Goal: Task Accomplishment & Management: Complete application form

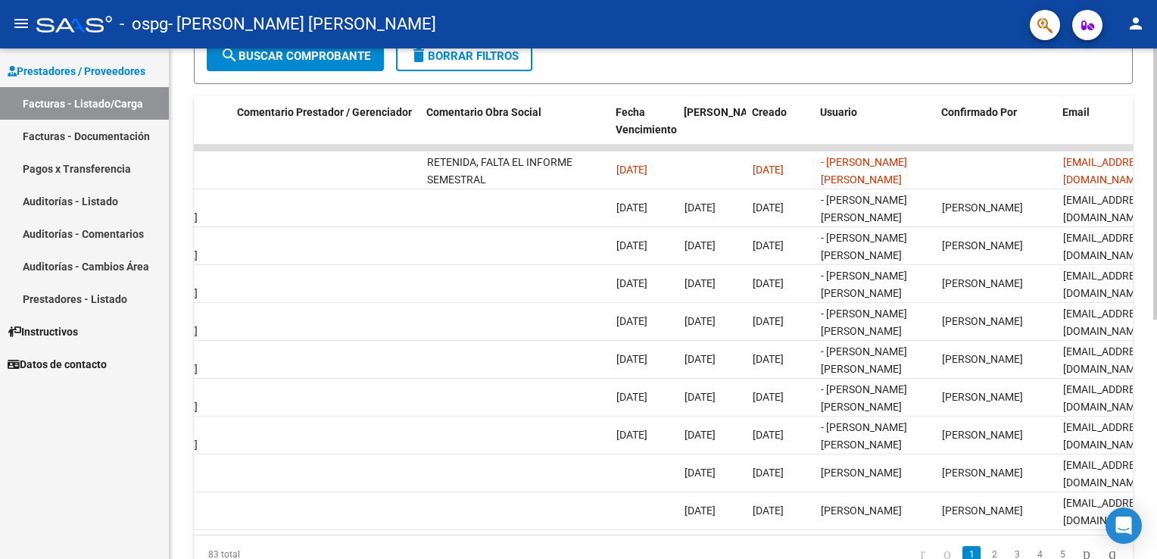
scroll to position [0, 2253]
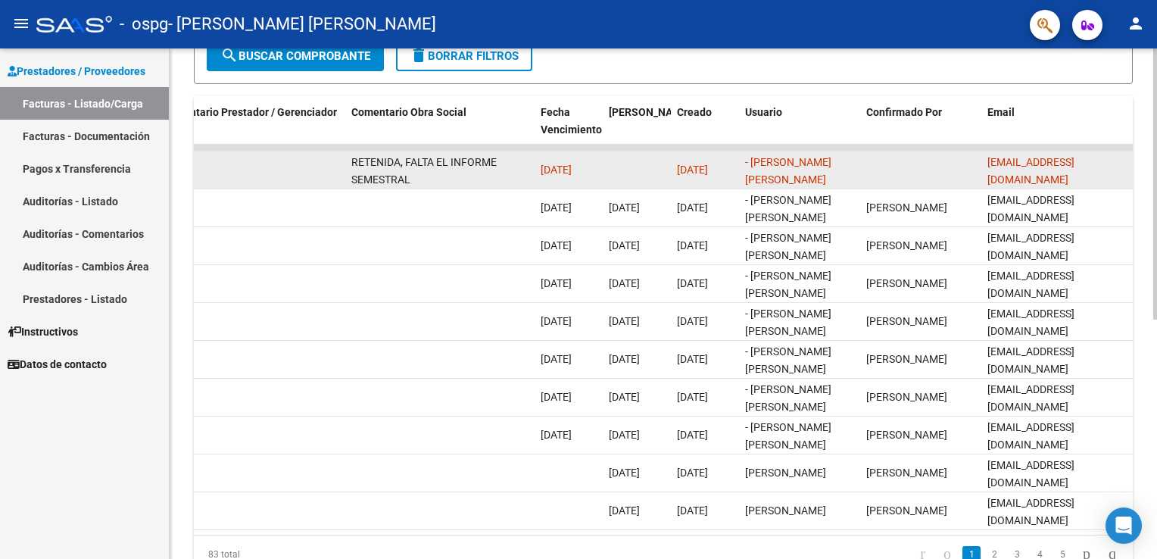
click at [544, 165] on span "[DATE]" at bounding box center [555, 170] width 31 height 12
click at [494, 174] on div "RETENIDA, FALTA EL INFORME SEMESTRAL" at bounding box center [439, 170] width 177 height 32
drag, startPoint x: 494, startPoint y: 174, endPoint x: 422, endPoint y: 173, distance: 71.2
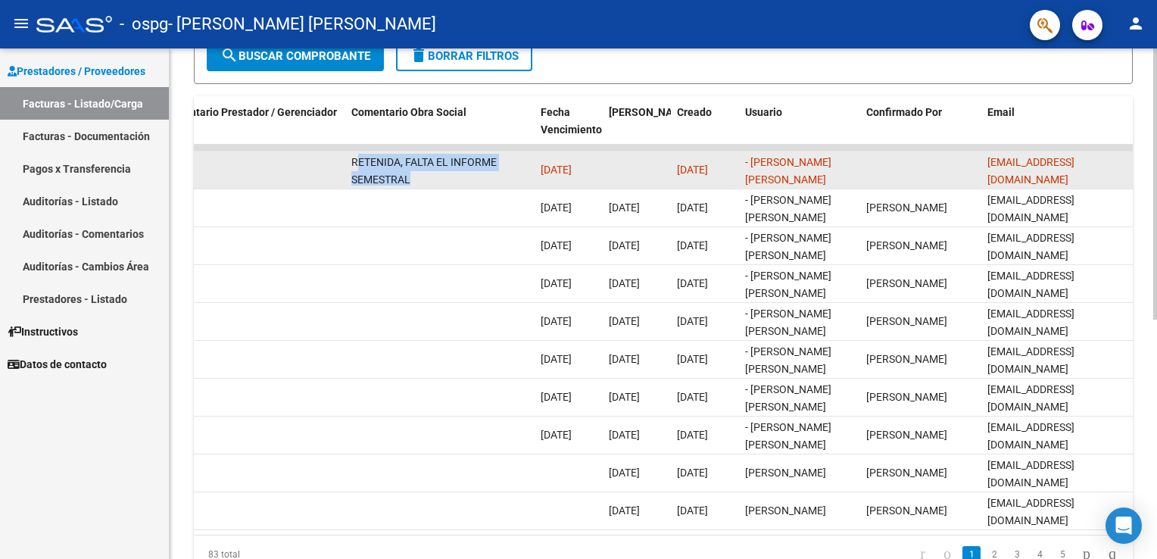
click at [422, 175] on div "RETENIDA, FALTA EL INFORME SEMESTRAL" at bounding box center [439, 170] width 177 height 32
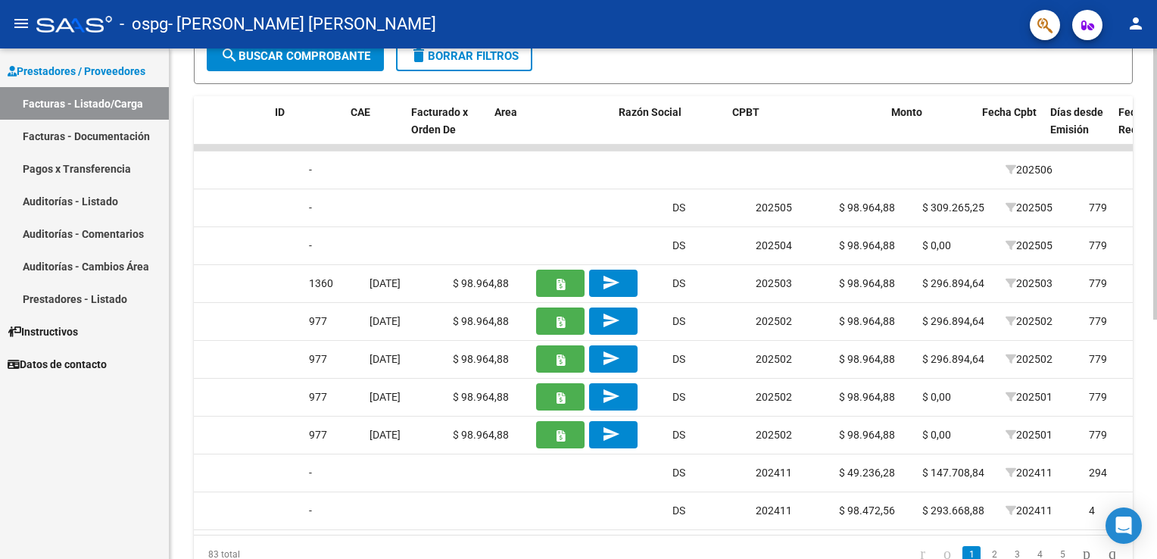
scroll to position [0, 0]
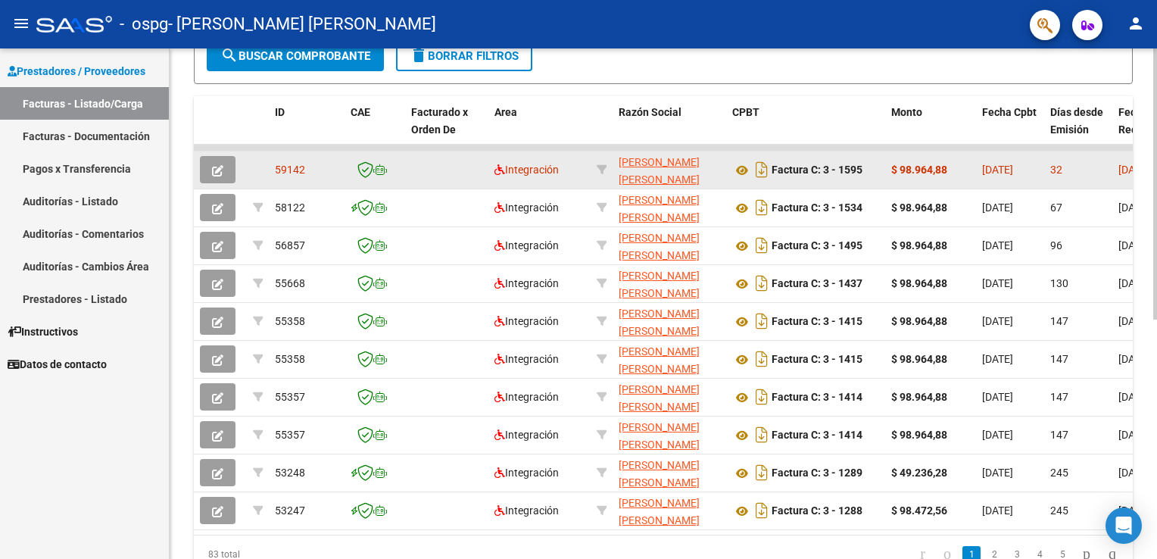
click at [215, 165] on icon "button" at bounding box center [217, 170] width 11 height 11
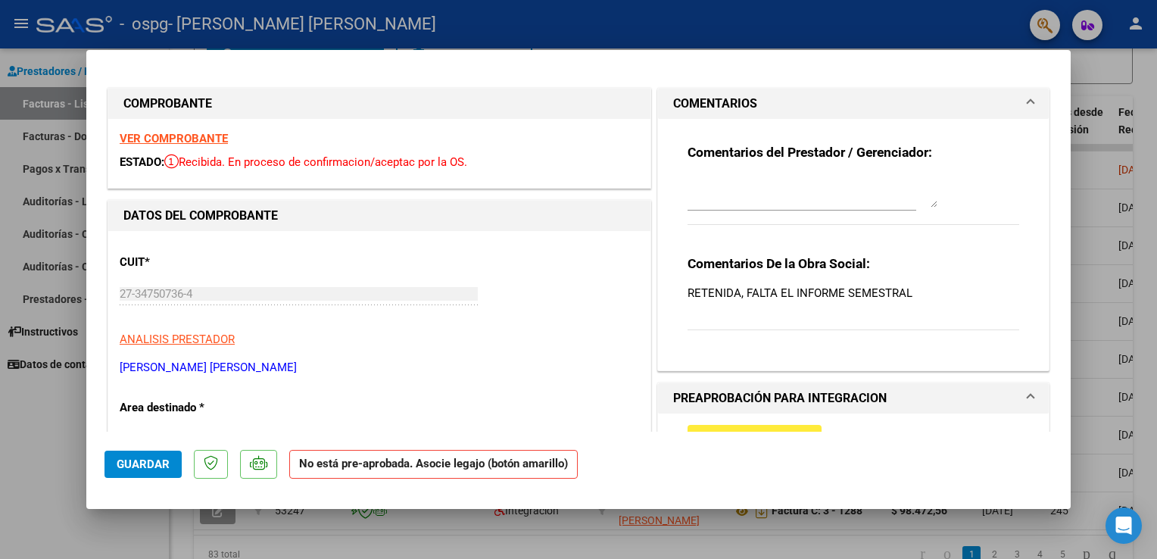
click at [757, 285] on p "RETENIDA, FALTA EL INFORME SEMESTRAL" at bounding box center [853, 293] width 332 height 17
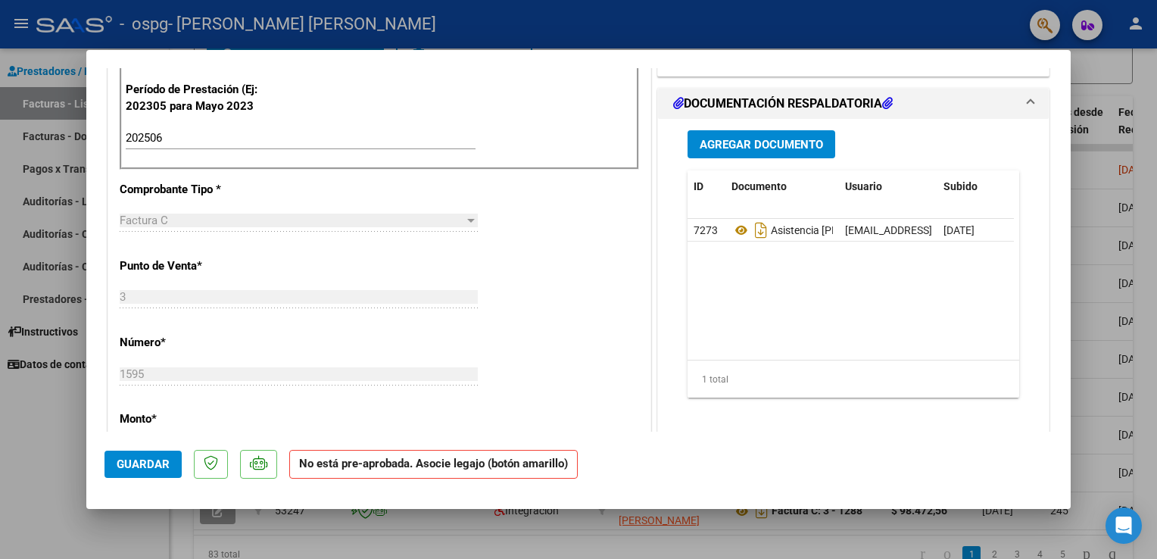
scroll to position [378, 0]
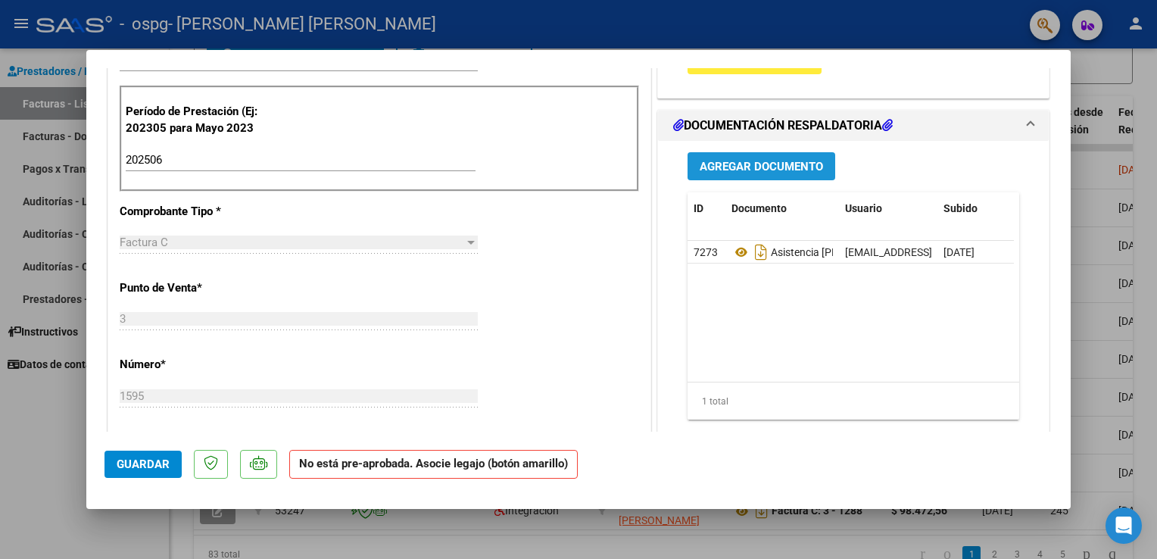
click at [768, 165] on span "Agregar Documento" at bounding box center [760, 167] width 123 height 14
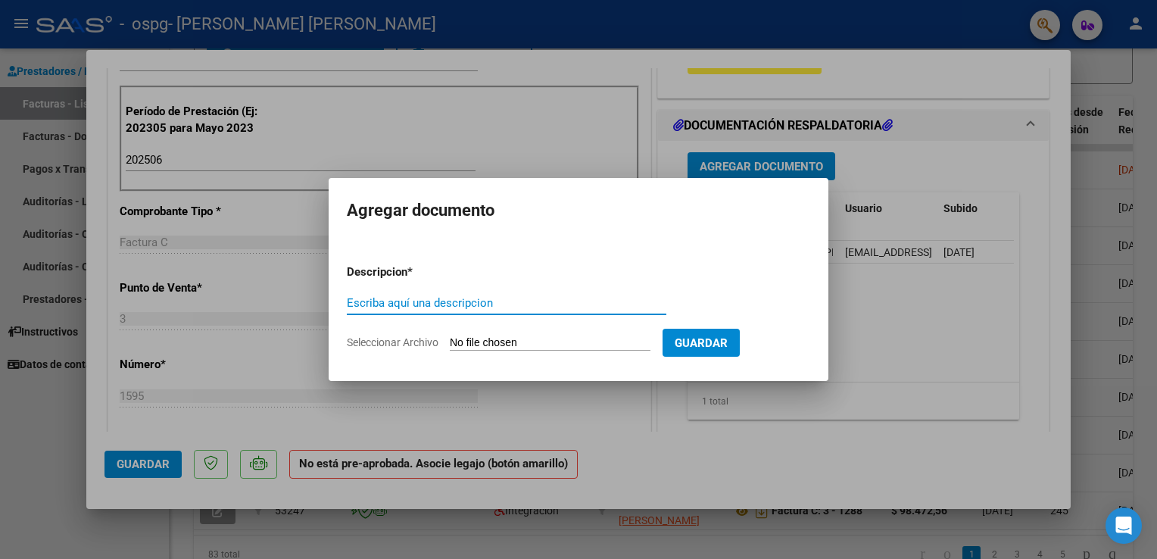
click at [429, 301] on input "Escriba aquí una descripcion" at bounding box center [506, 303] width 319 height 14
click at [465, 341] on input "Seleccionar Archivo" at bounding box center [550, 343] width 201 height 14
type input "C:\fakepath\Informe [PERSON_NAME].pdf"
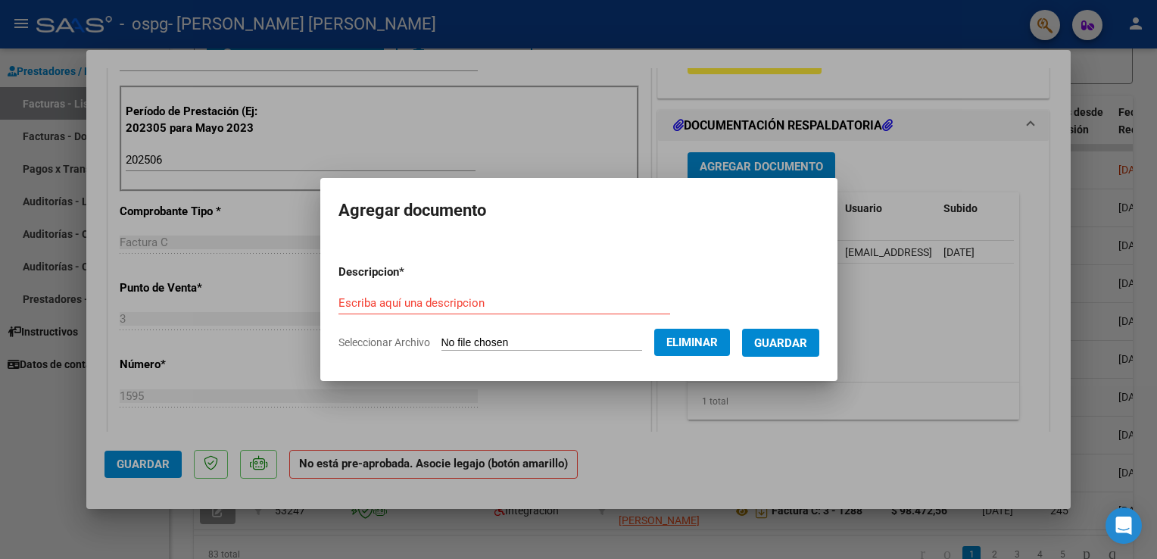
click at [441, 305] on input "Escriba aquí una descripcion" at bounding box center [504, 303] width 332 height 14
type input "Informe"
click at [778, 341] on span "Guardar" at bounding box center [780, 343] width 53 height 14
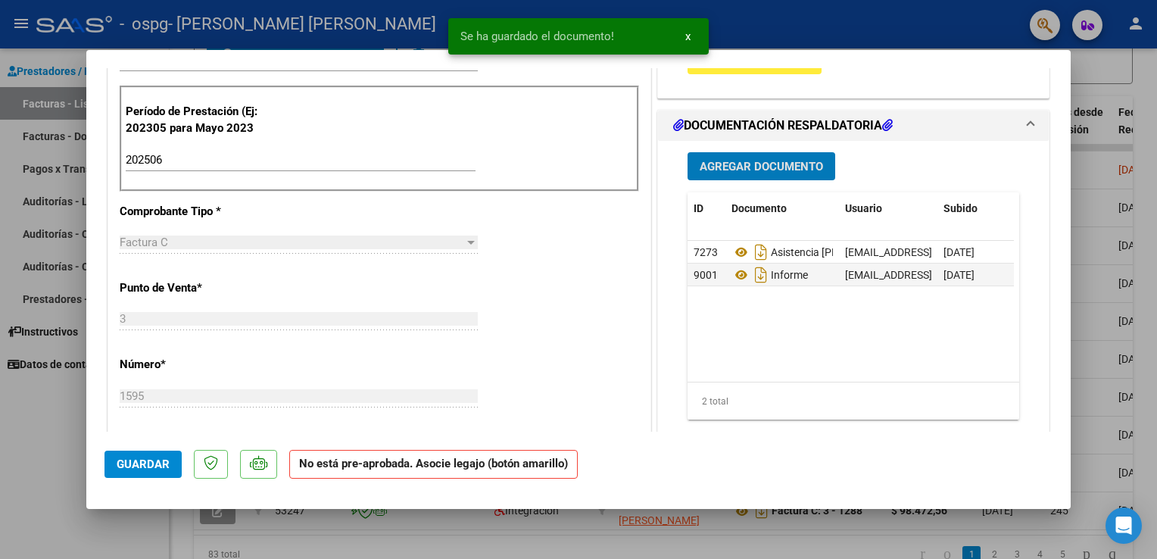
click at [121, 466] on span "Guardar" at bounding box center [143, 464] width 53 height 14
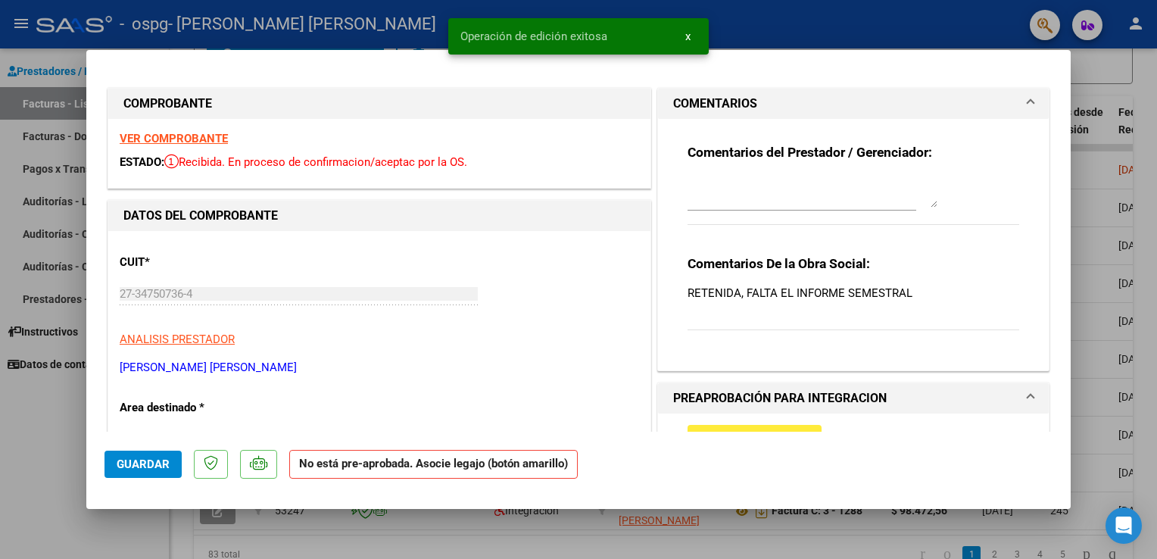
click at [1126, 145] on div at bounding box center [578, 279] width 1157 height 559
type input "$ 0,00"
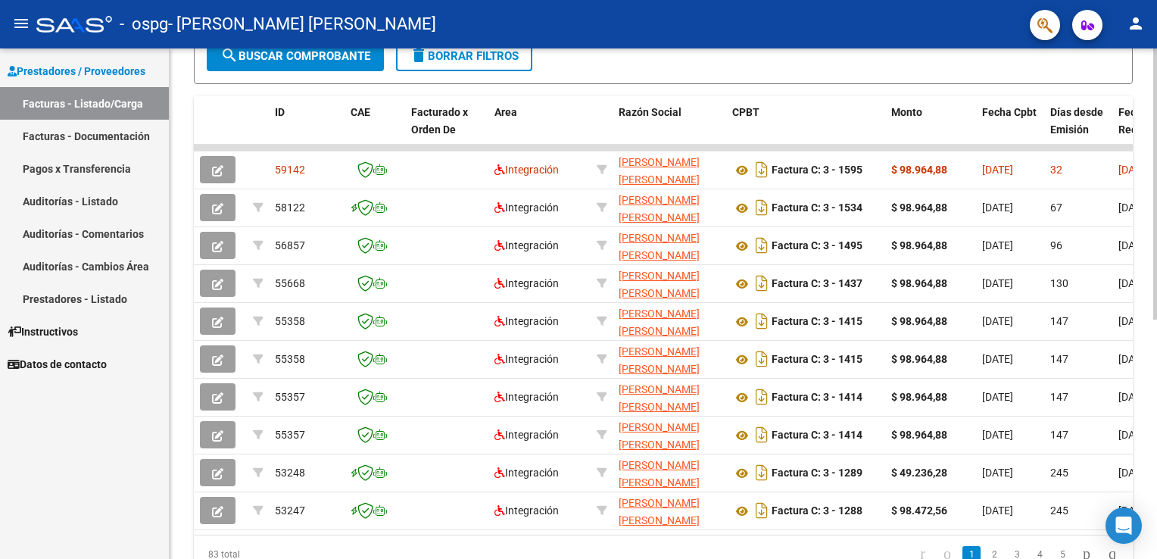
click at [825, 114] on div "CPBT" at bounding box center [805, 112] width 147 height 17
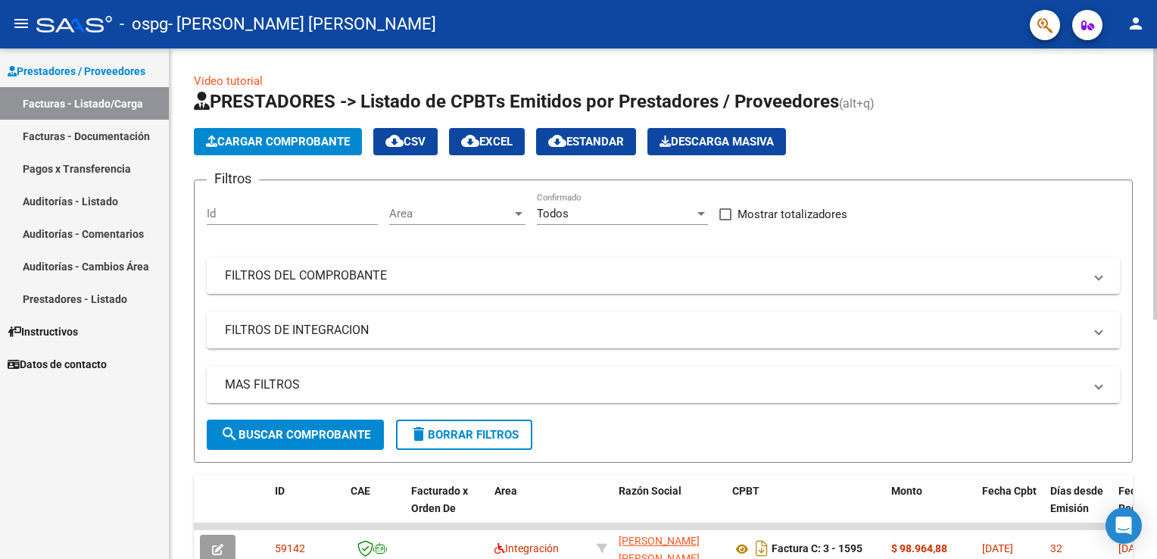
click at [248, 148] on button "Cargar Comprobante" at bounding box center [278, 141] width 168 height 27
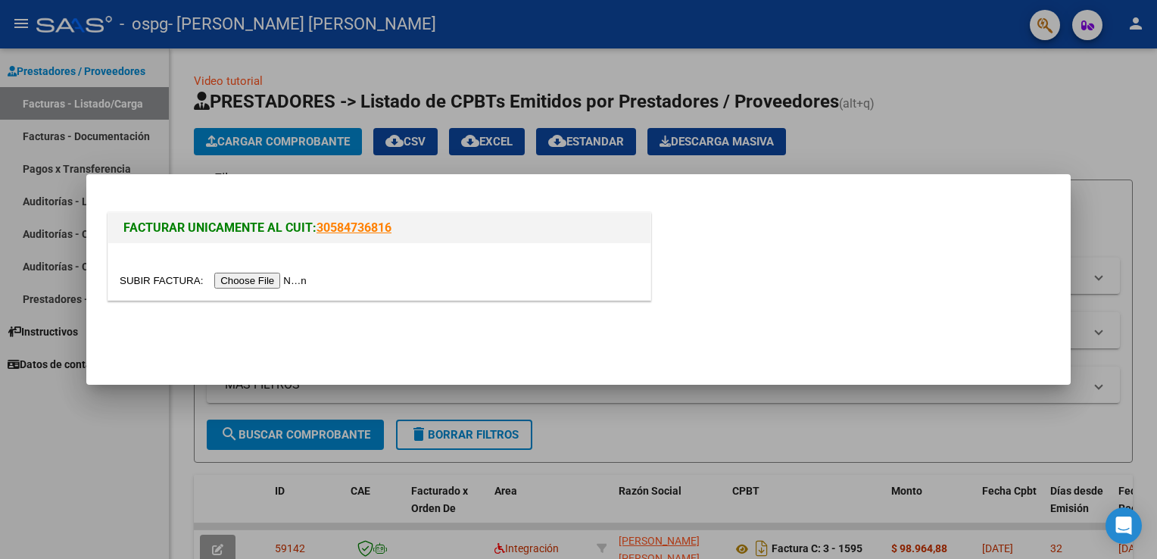
click at [232, 283] on input "file" at bounding box center [216, 281] width 192 height 16
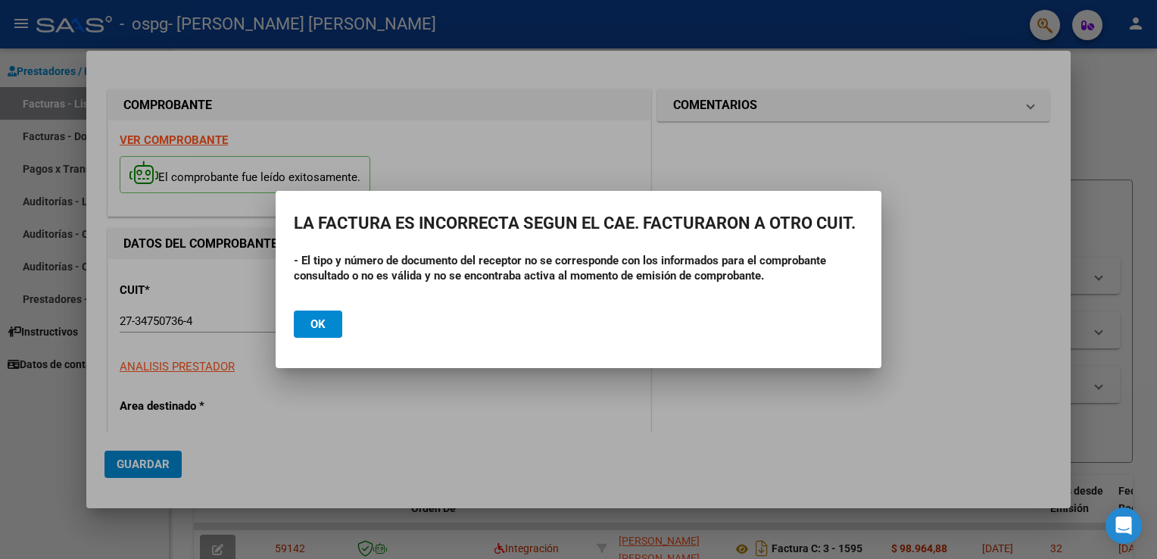
click at [327, 325] on button "Ok" at bounding box center [318, 323] width 48 height 27
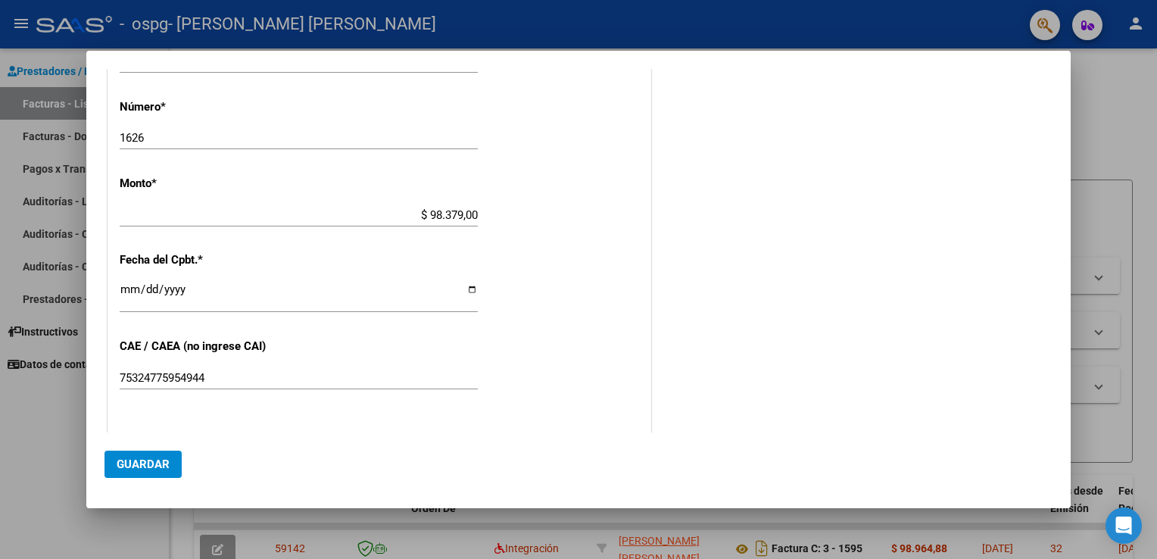
scroll to position [939, 0]
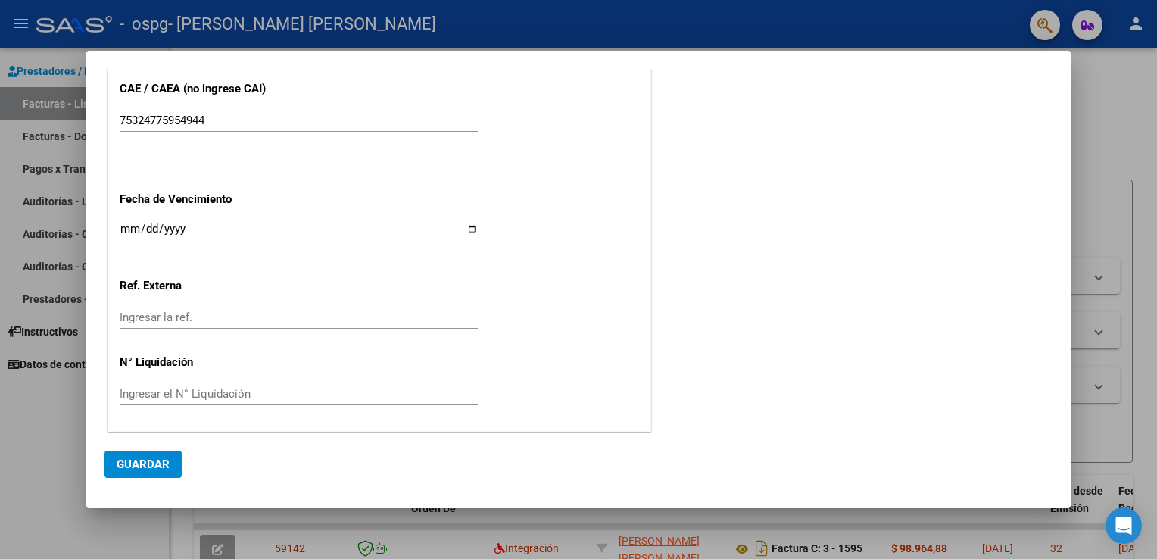
click at [24, 337] on div at bounding box center [578, 279] width 1157 height 559
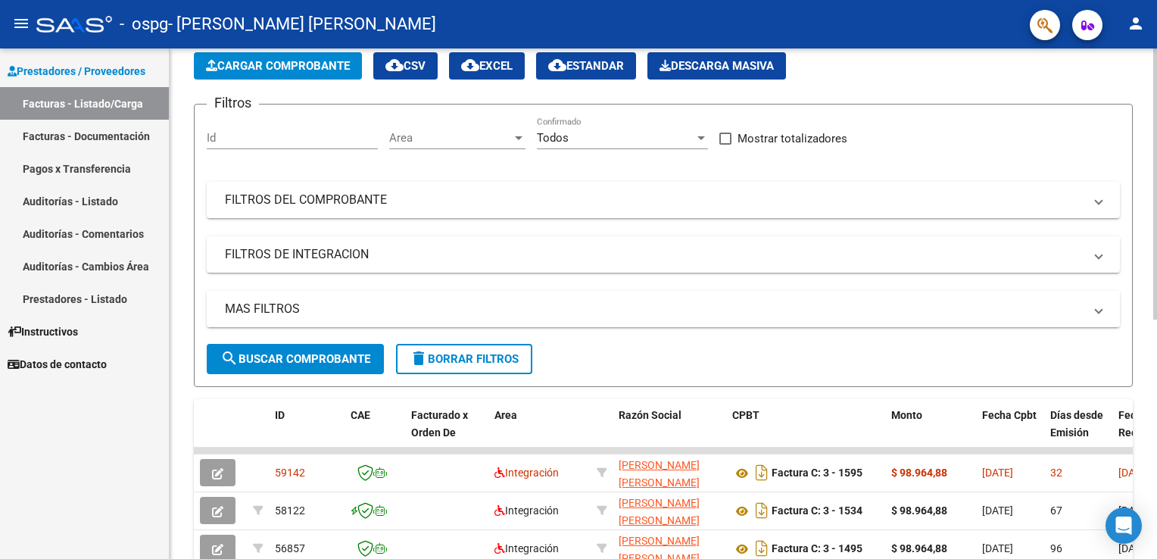
scroll to position [0, 0]
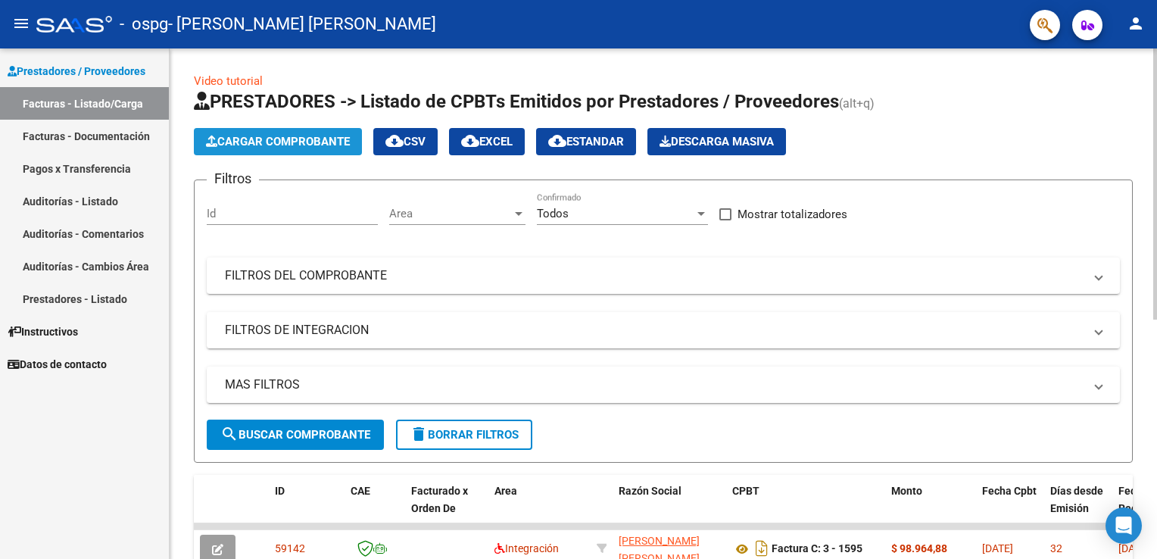
click at [335, 145] on span "Cargar Comprobante" at bounding box center [278, 142] width 144 height 14
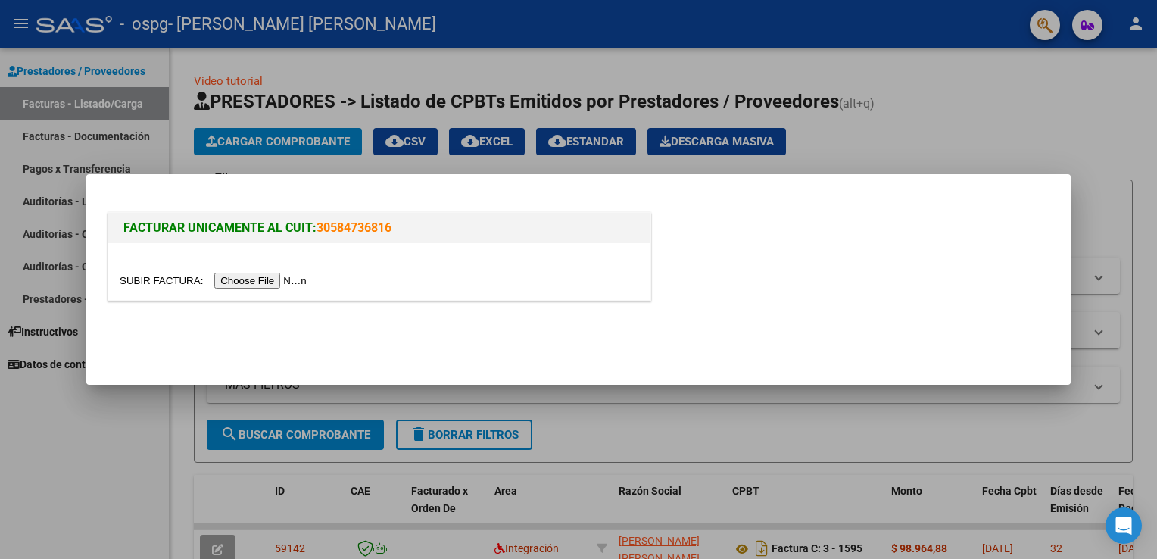
click at [231, 280] on input "file" at bounding box center [216, 281] width 192 height 16
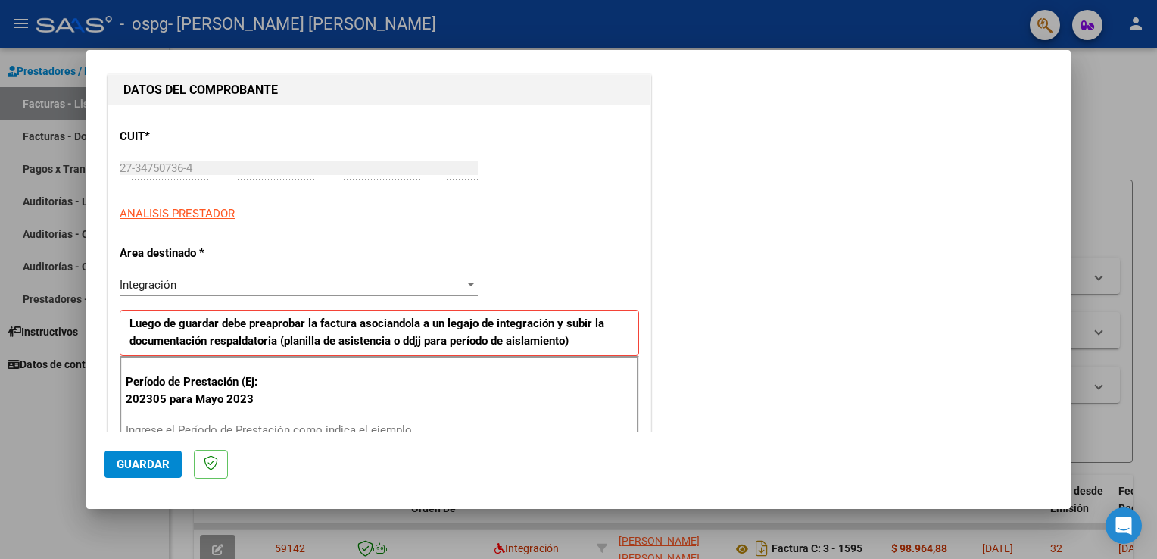
scroll to position [227, 0]
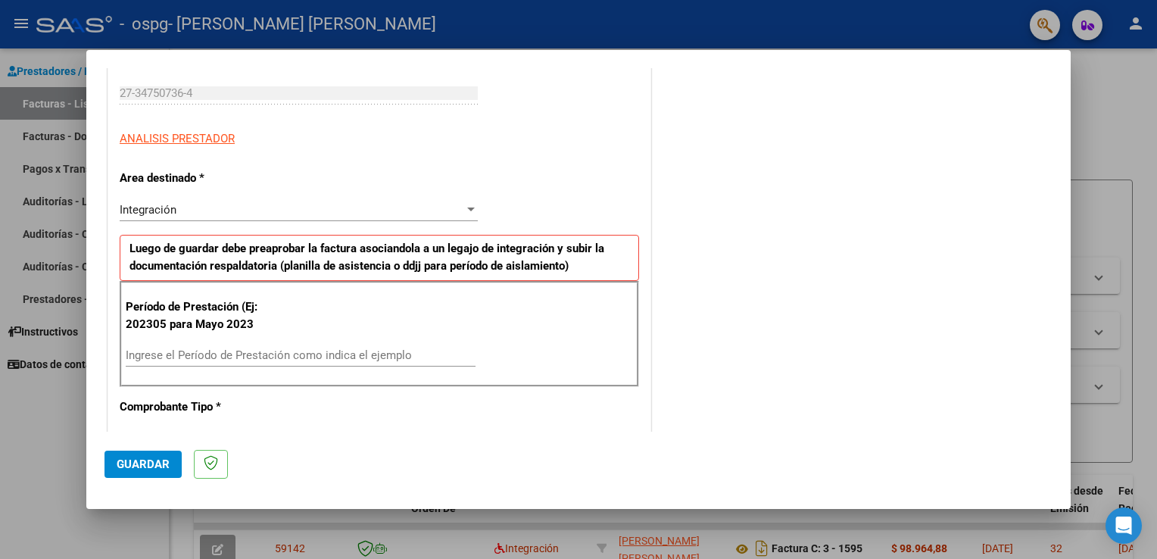
click at [224, 356] on input "Ingrese el Período de Prestación como indica el ejemplo" at bounding box center [301, 355] width 350 height 14
click at [250, 357] on input "Ingrese el Período de Prestación como indica el ejemplo" at bounding box center [301, 355] width 350 height 14
click at [263, 350] on input "Ingrese el Período de Prestación como indica el ejemplo" at bounding box center [301, 355] width 350 height 14
click at [309, 324] on div "Período de Prestación (Ej: 202305 para Mayo 2023 Ingrese el Período de Prestaci…" at bounding box center [379, 334] width 519 height 106
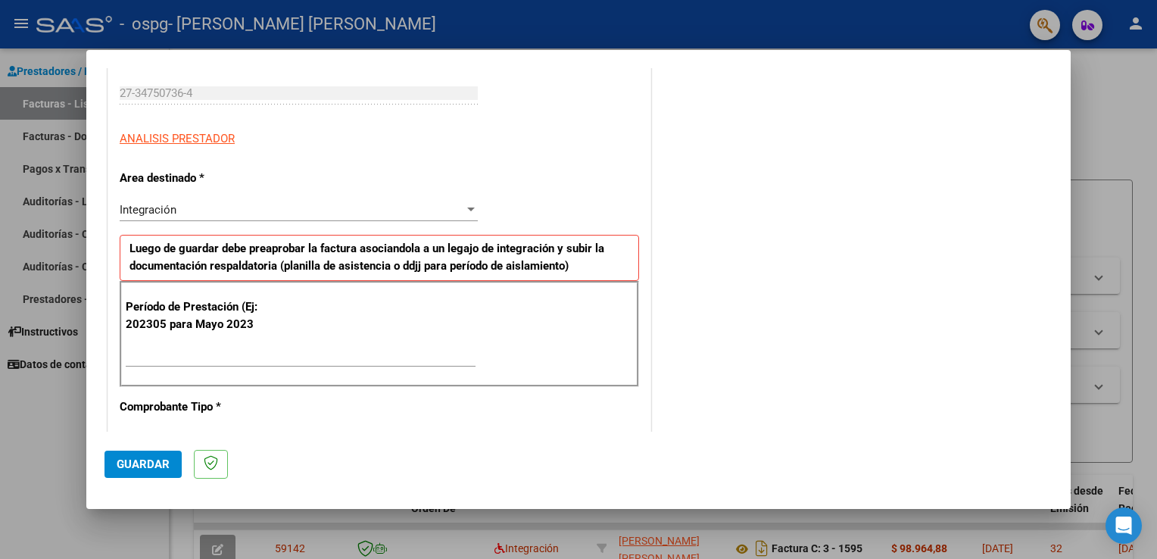
click at [252, 358] on input "Ingrese el Período de Prestación como indica el ejemplo" at bounding box center [301, 355] width 350 height 14
click at [263, 212] on div "Integración" at bounding box center [292, 210] width 344 height 14
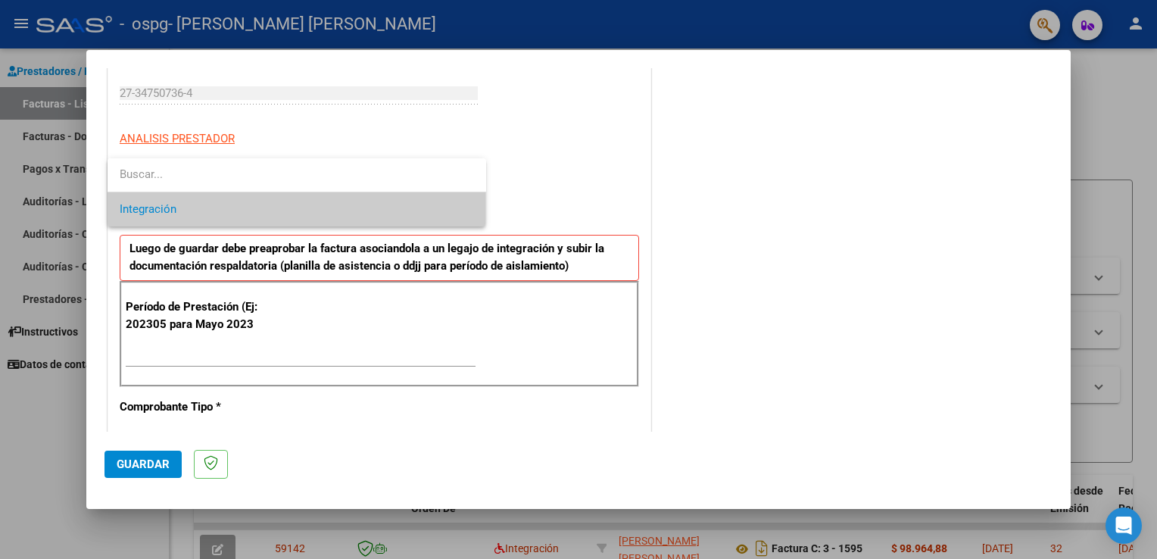
click at [263, 212] on span "Integración" at bounding box center [297, 209] width 354 height 34
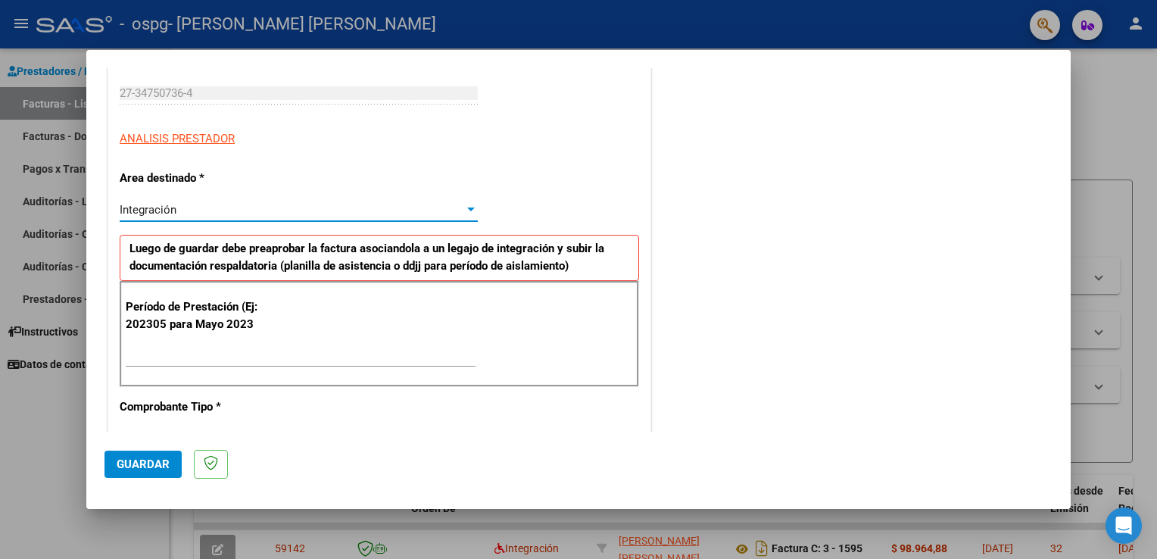
click at [270, 341] on div "Período de Prestación (Ej: 202305 para Mayo 2023 Ingrese el Período de Prestaci…" at bounding box center [379, 334] width 519 height 106
click at [265, 355] on input "Ingrese el Período de Prestación como indica el ejemplo" at bounding box center [301, 355] width 350 height 14
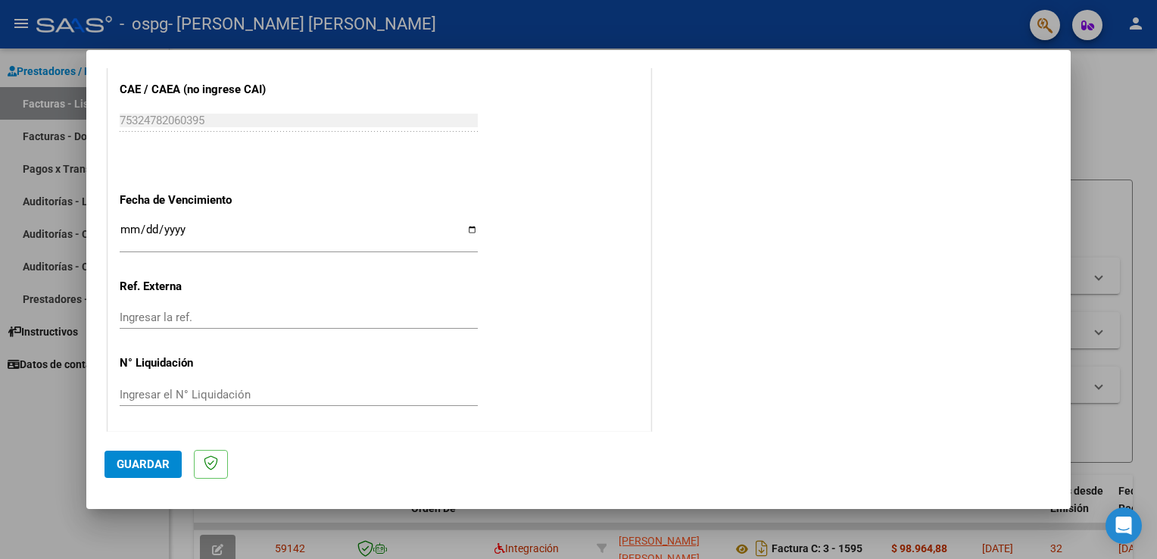
scroll to position [939, 0]
click at [218, 231] on input "Ingresar la fecha" at bounding box center [299, 234] width 358 height 24
click at [470, 229] on input "Ingresar la fecha" at bounding box center [299, 234] width 358 height 24
type input "[DATE]"
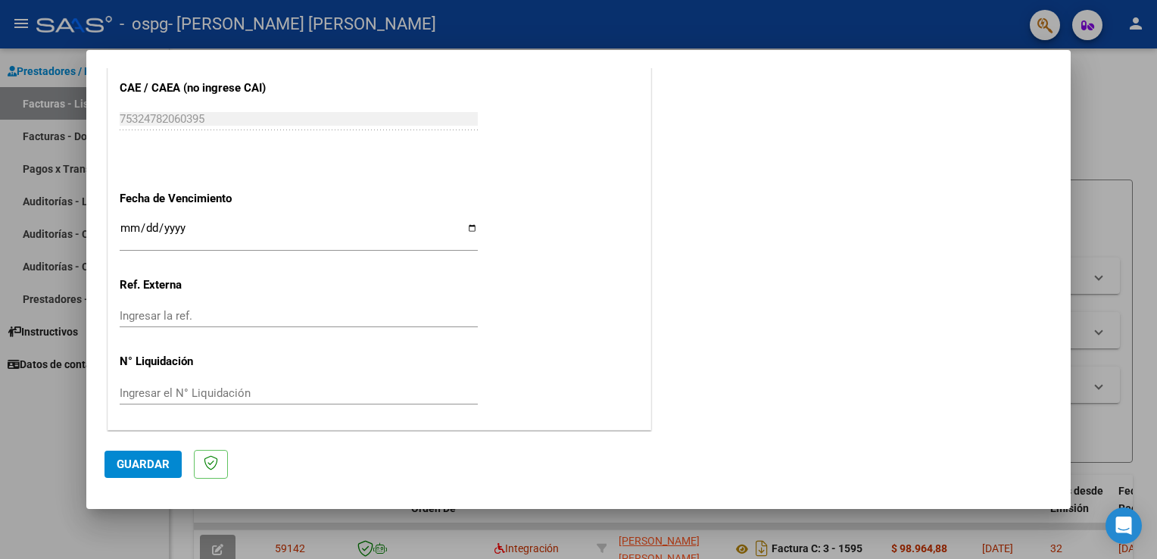
click at [167, 319] on input "Ingresar la ref." at bounding box center [299, 316] width 358 height 14
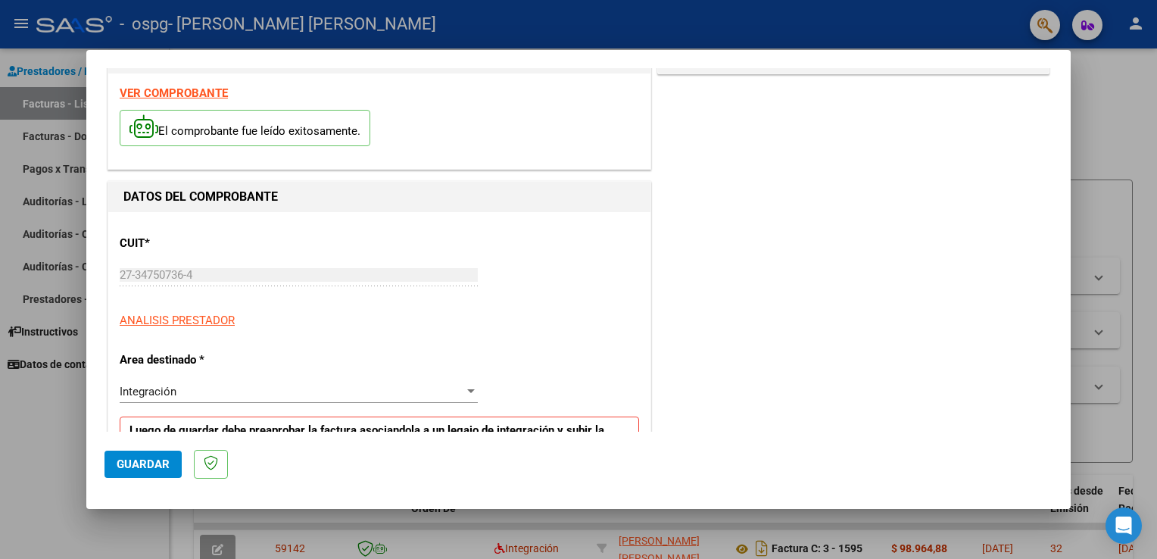
scroll to position [0, 0]
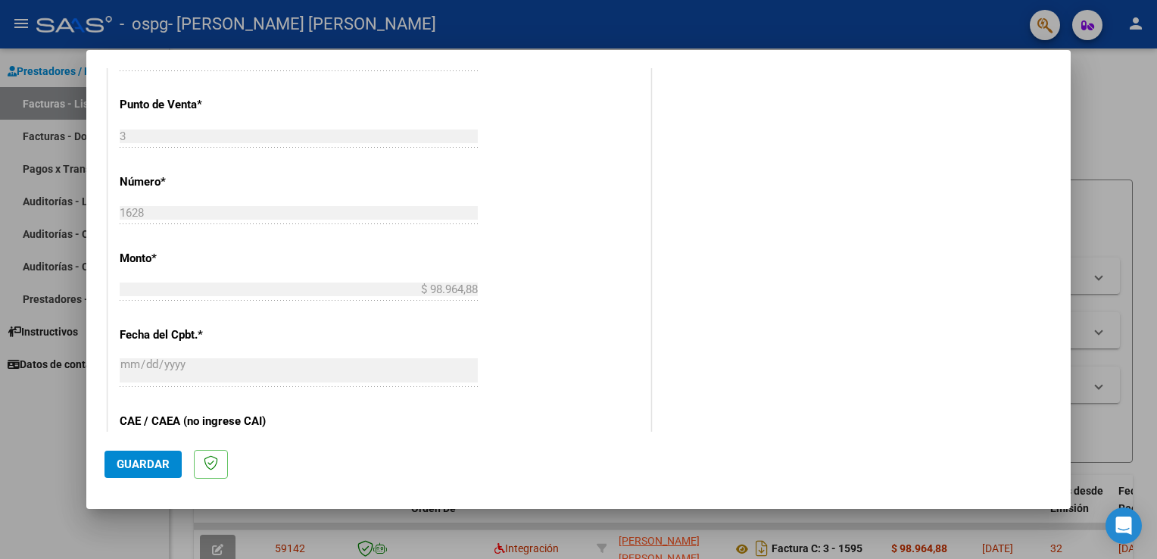
click at [142, 472] on button "Guardar" at bounding box center [142, 463] width 77 height 27
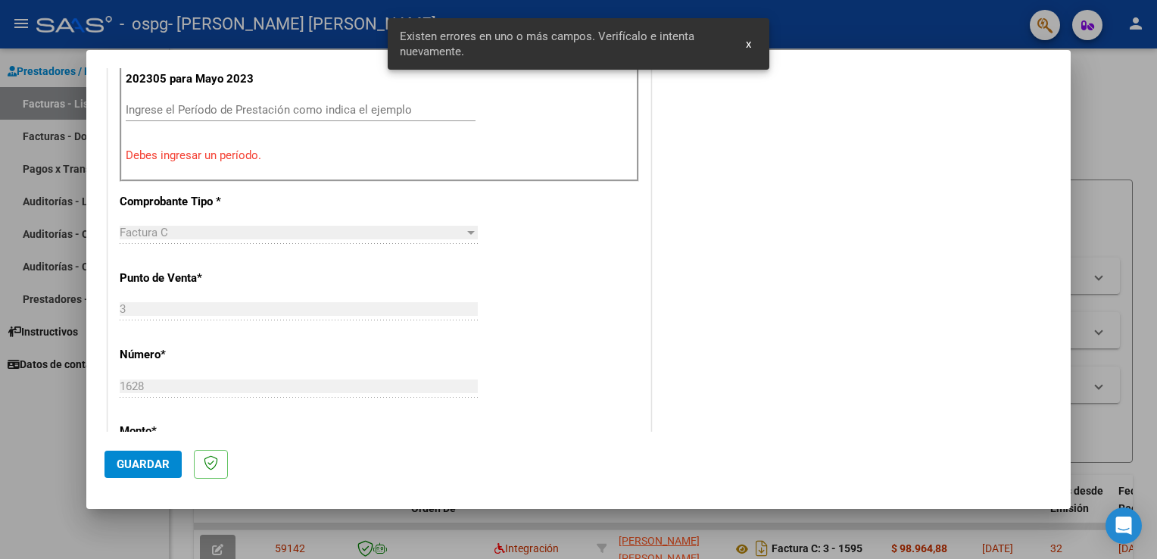
scroll to position [316, 0]
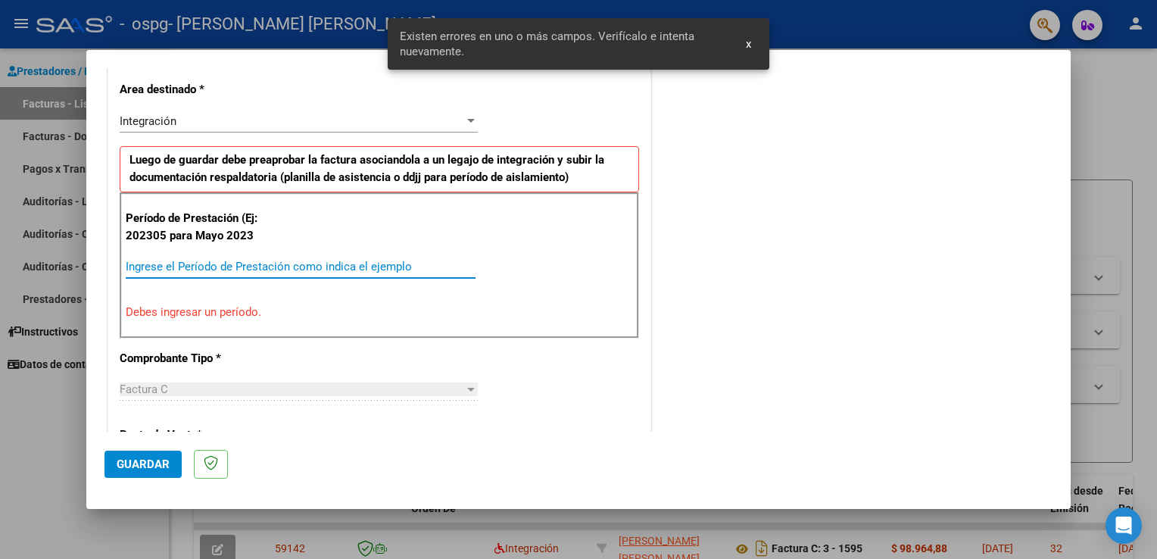
click at [212, 265] on input "Ingrese el Período de Prestación como indica el ejemplo" at bounding box center [301, 267] width 350 height 14
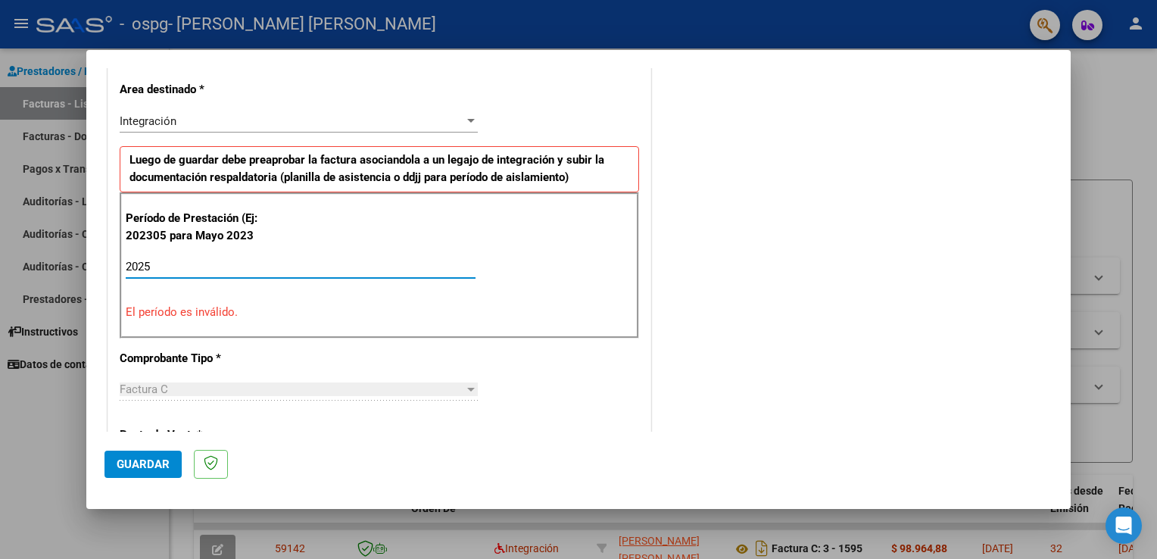
click at [196, 272] on div "2025 Ingrese el Período de Prestación como indica el ejemplo" at bounding box center [301, 266] width 350 height 23
click at [195, 266] on input "2025" at bounding box center [301, 267] width 350 height 14
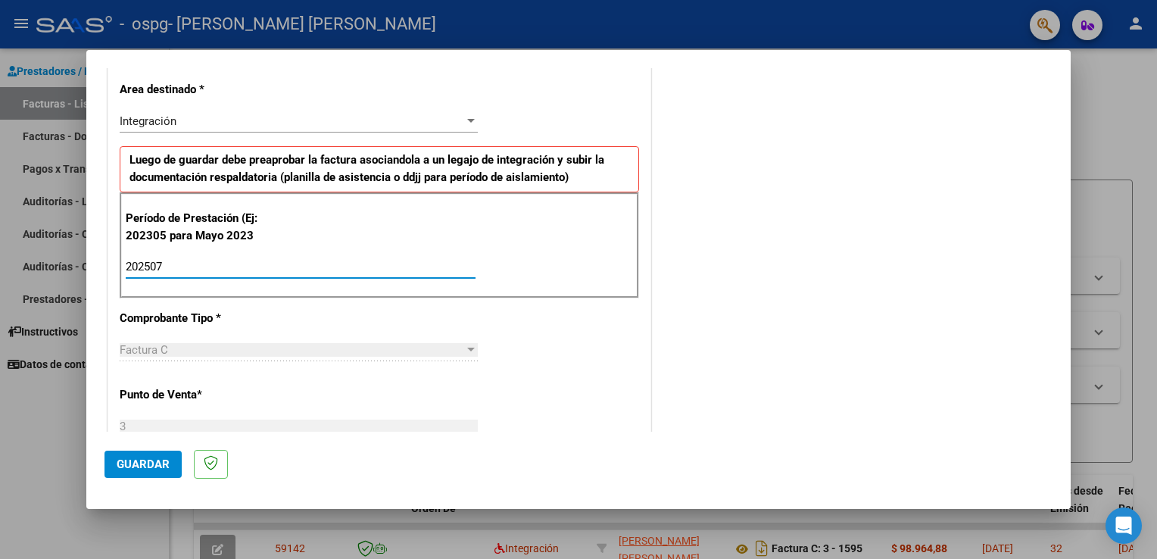
type input "202507"
click at [699, 275] on div "COMENTARIOS Comentarios del Prestador / Gerenciador:" at bounding box center [853, 412] width 398 height 1287
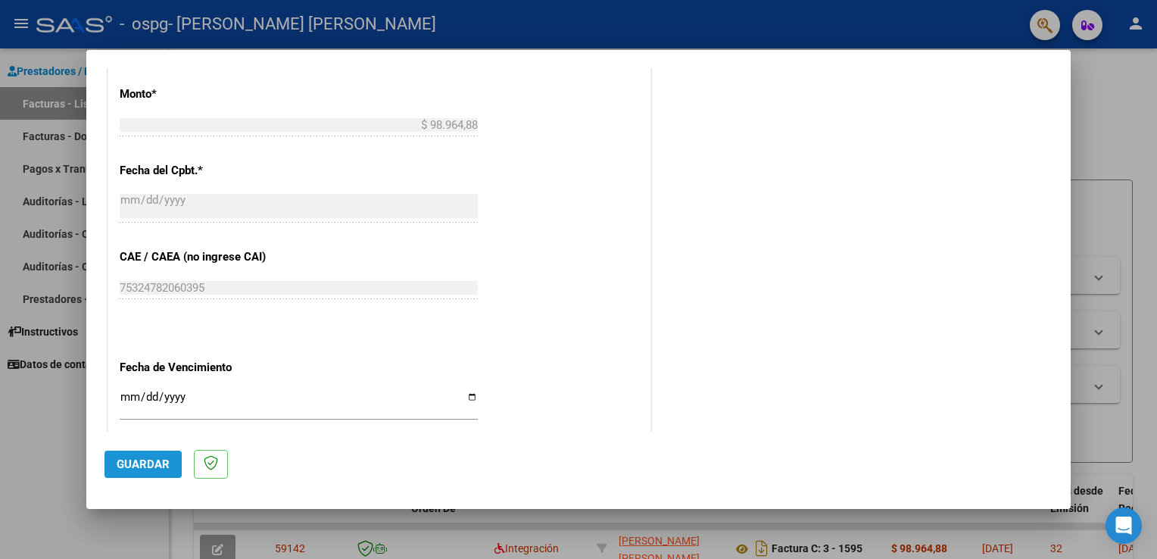
click at [129, 466] on span "Guardar" at bounding box center [143, 464] width 53 height 14
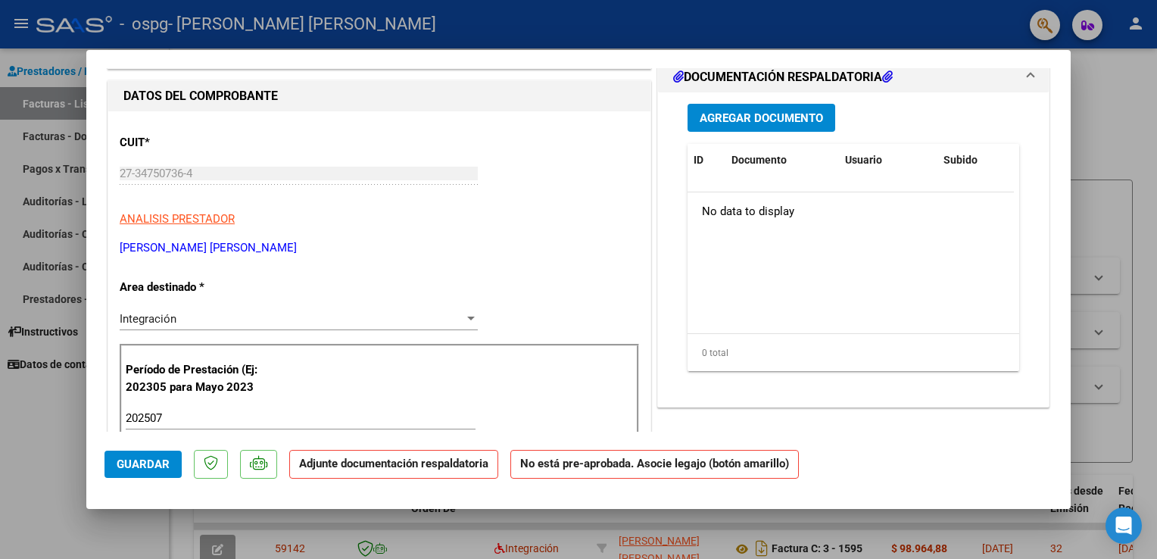
scroll to position [76, 0]
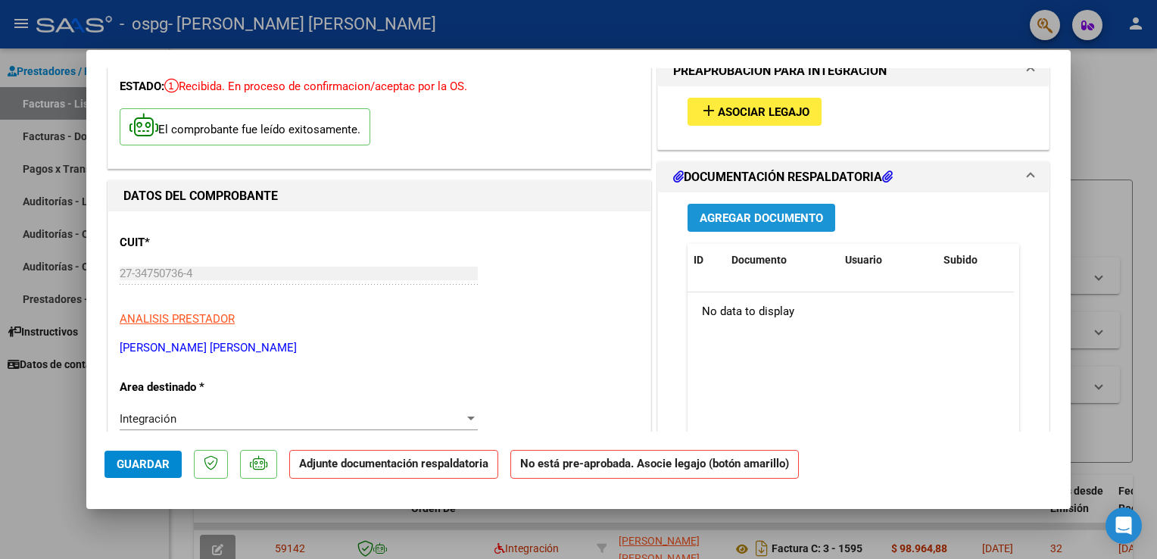
click at [754, 222] on span "Agregar Documento" at bounding box center [760, 218] width 123 height 14
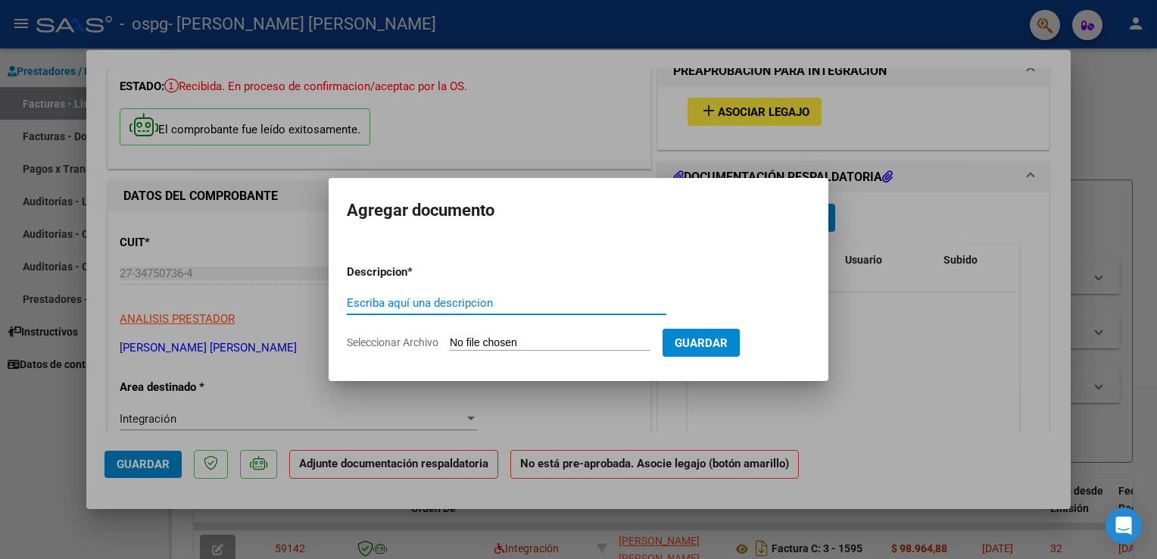
click at [478, 304] on input "Escriba aquí una descripcion" at bounding box center [506, 303] width 319 height 14
click at [484, 339] on input "Seleccionar Archivo" at bounding box center [550, 343] width 201 height 14
type input "C:\fakepath\[PERSON_NAME].pdf"
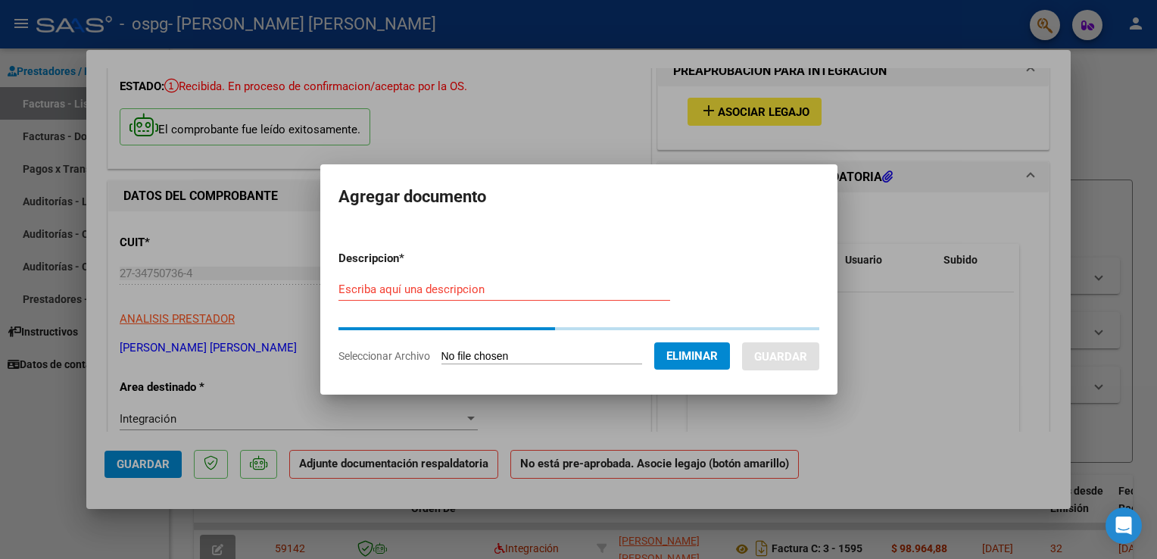
click at [475, 282] on form "Descripcion * Escriba aquí una descripcion Seleccionar Archivo Eliminar Guardar" at bounding box center [578, 307] width 481 height 138
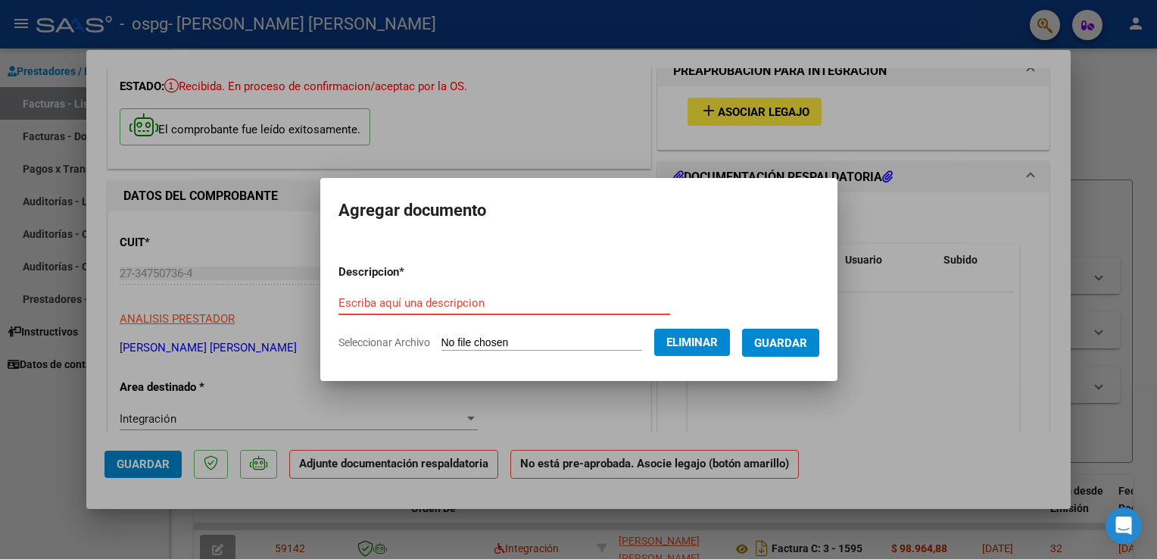
click at [460, 298] on input "Escriba aquí una descripcion" at bounding box center [504, 303] width 332 height 14
type input "Asistencia [PERSON_NAME] [DATE]"
click at [777, 338] on span "Guardar" at bounding box center [780, 343] width 53 height 14
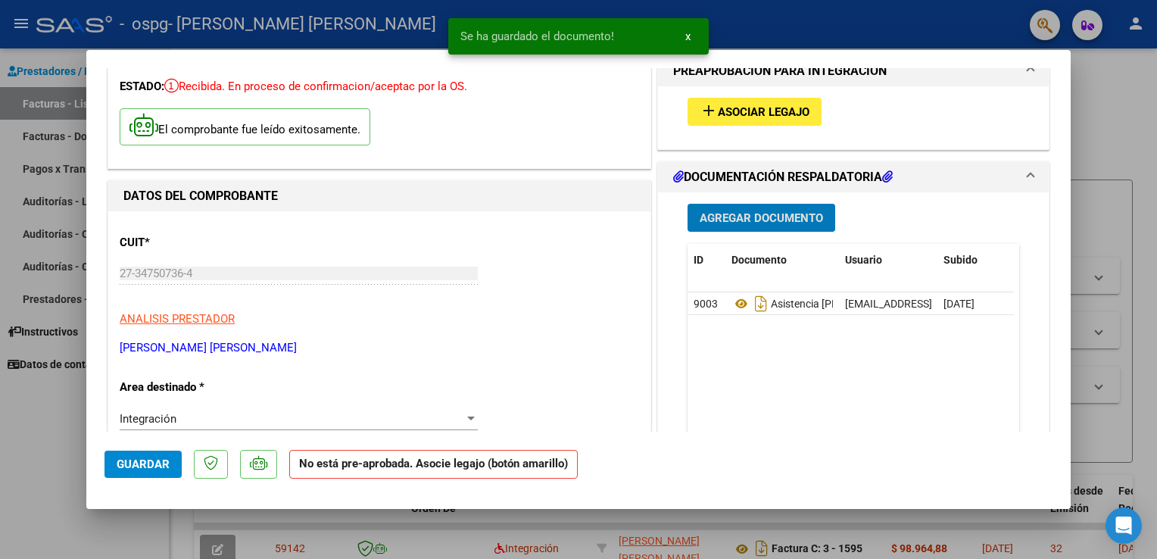
click at [744, 216] on span "Agregar Documento" at bounding box center [760, 218] width 123 height 14
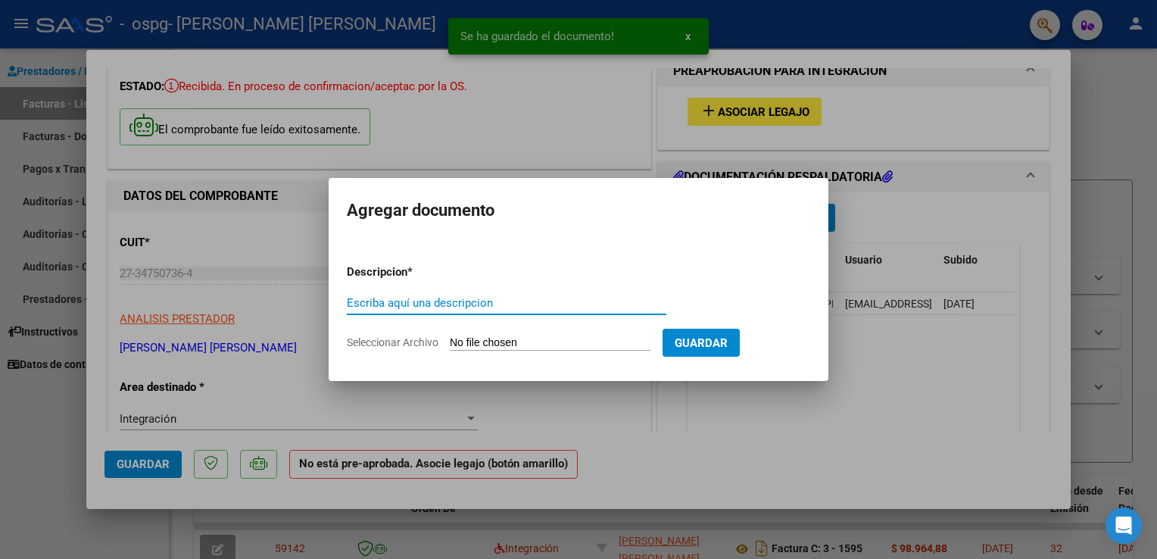
click at [521, 344] on input "Seleccionar Archivo" at bounding box center [550, 343] width 201 height 14
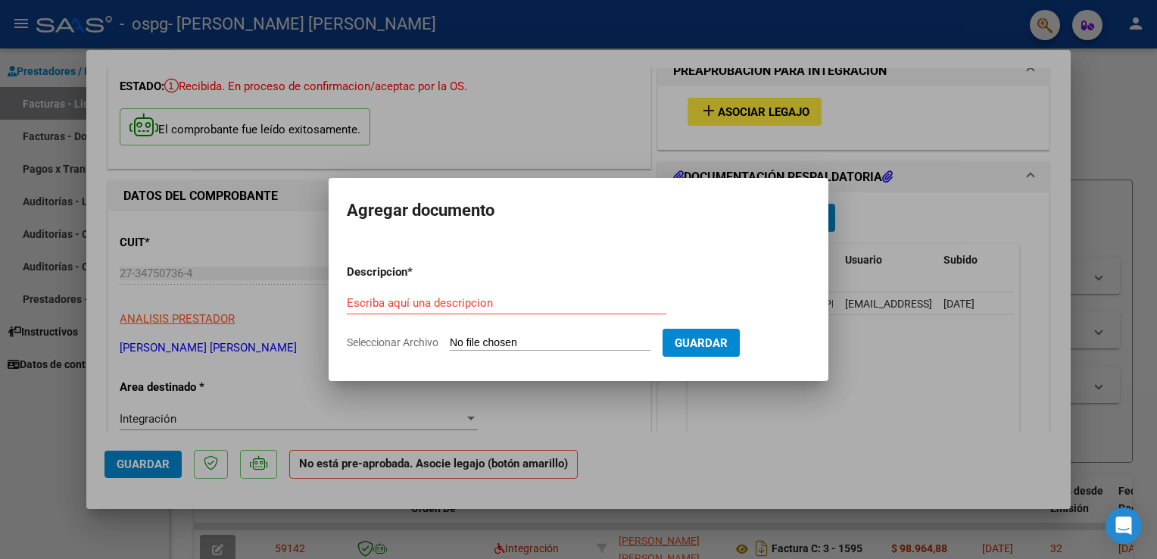
type input "C:\fakepath\Informe [PERSON_NAME].pdf"
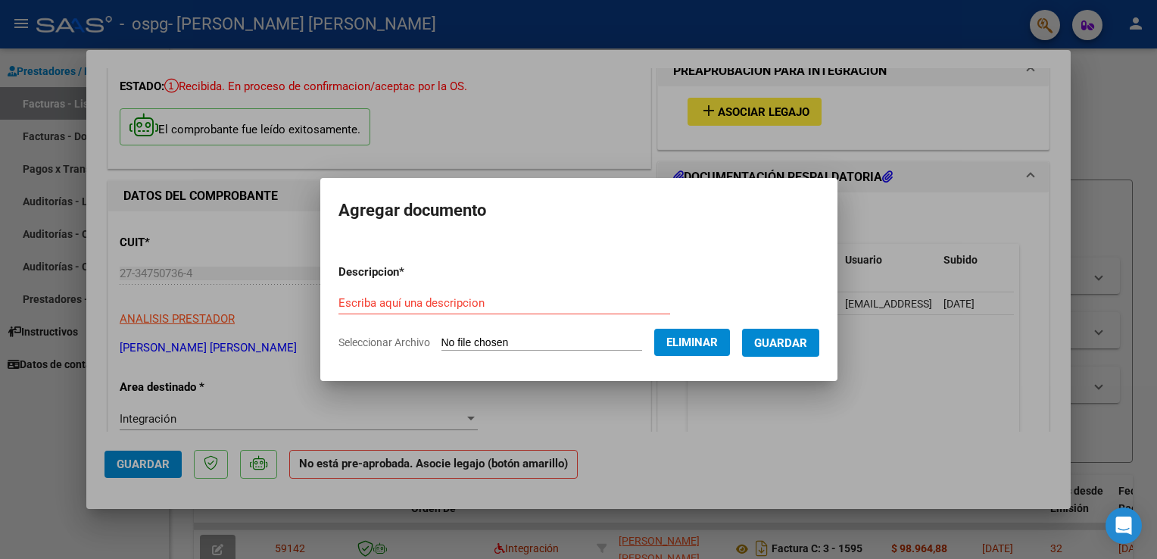
click at [476, 306] on input "Escriba aquí una descripcion" at bounding box center [504, 303] width 332 height 14
type input "Informe [PERSON_NAME] [DATE]"
click at [774, 346] on span "Guardar" at bounding box center [780, 343] width 53 height 14
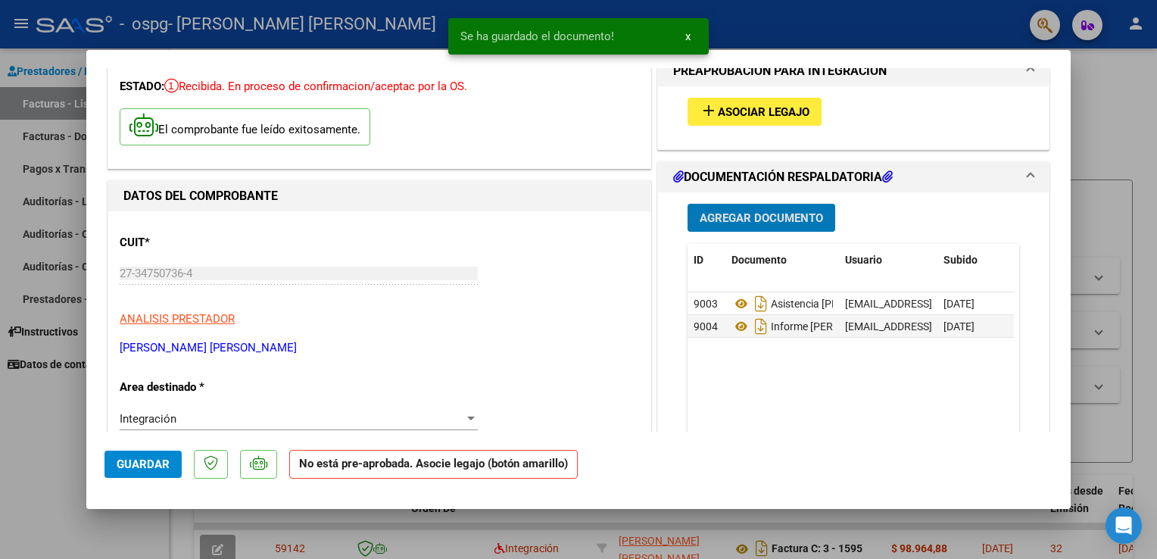
click at [145, 465] on span "Guardar" at bounding box center [143, 464] width 53 height 14
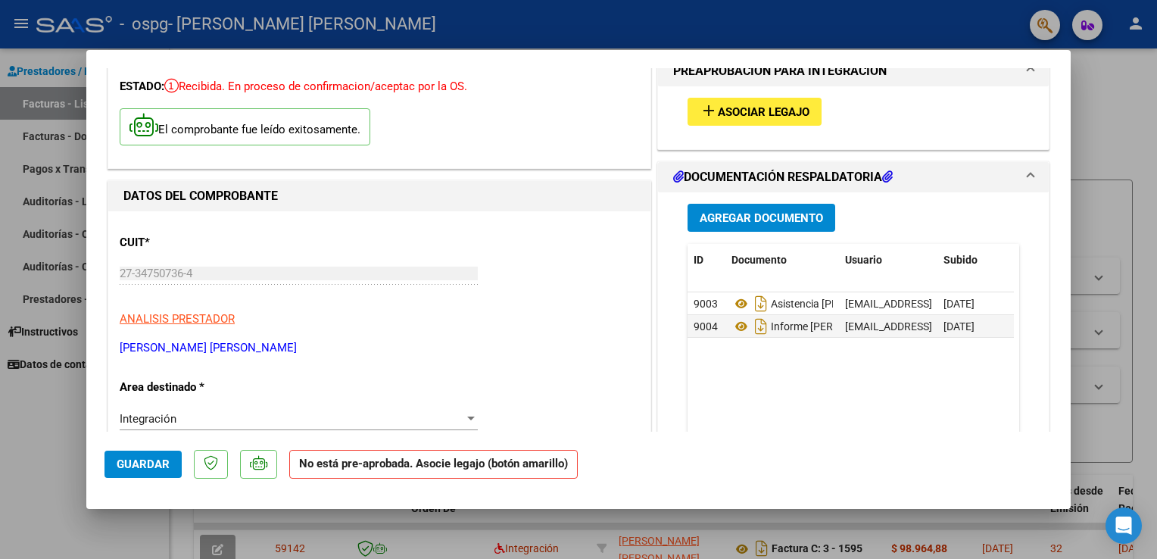
click at [743, 114] on span "Asociar Legajo" at bounding box center [764, 112] width 92 height 14
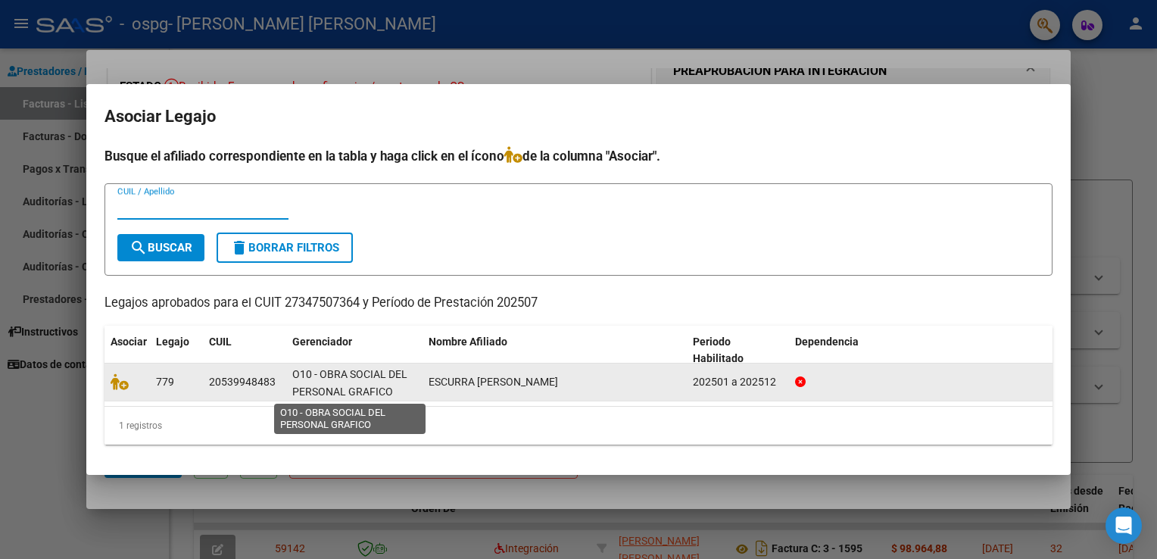
click at [351, 392] on span "O10 - OBRA SOCIAL DEL PERSONAL GRAFICO" at bounding box center [349, 383] width 115 height 30
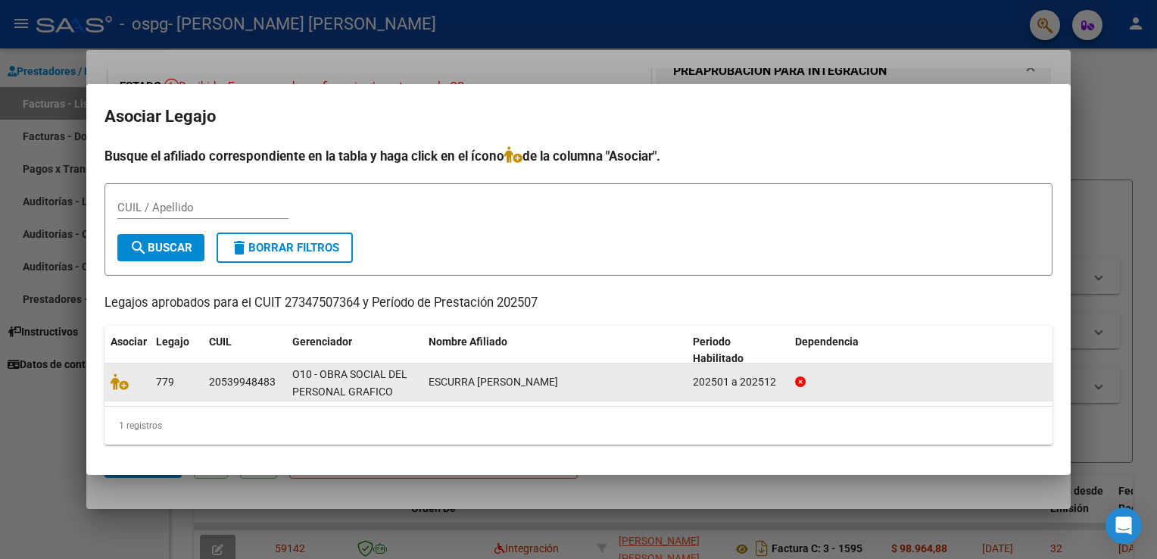
click at [366, 389] on span "O10 - OBRA SOCIAL DEL PERSONAL GRAFICO" at bounding box center [349, 383] width 115 height 30
click at [366, 389] on span "O10 - OBRA SOCIAL DEL PERSONAL GRAFICO" at bounding box center [349, 381] width 115 height 30
click at [160, 382] on span "779" at bounding box center [165, 381] width 18 height 12
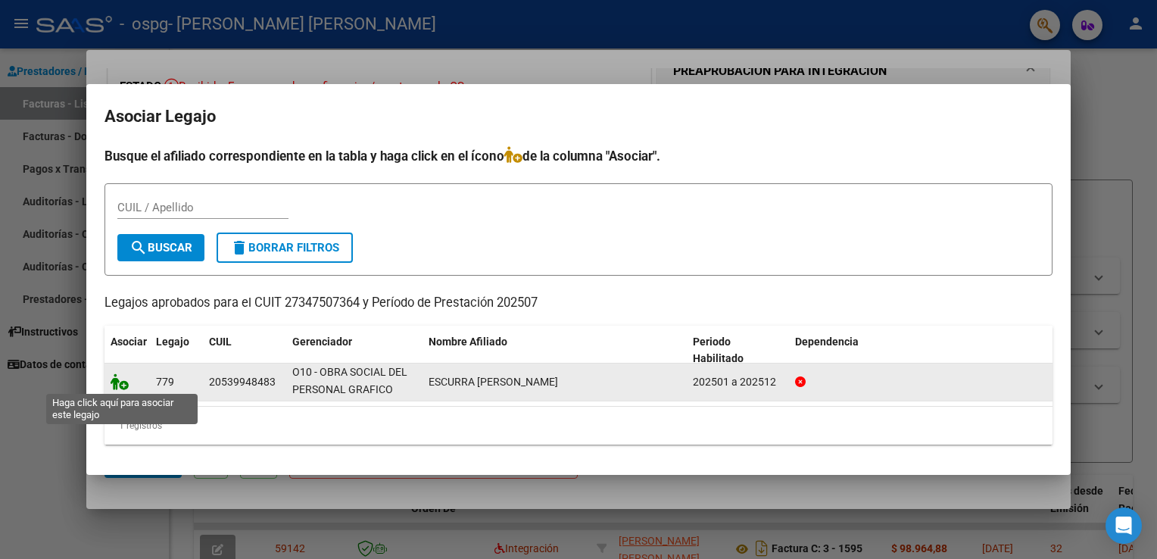
click at [123, 379] on icon at bounding box center [120, 381] width 18 height 17
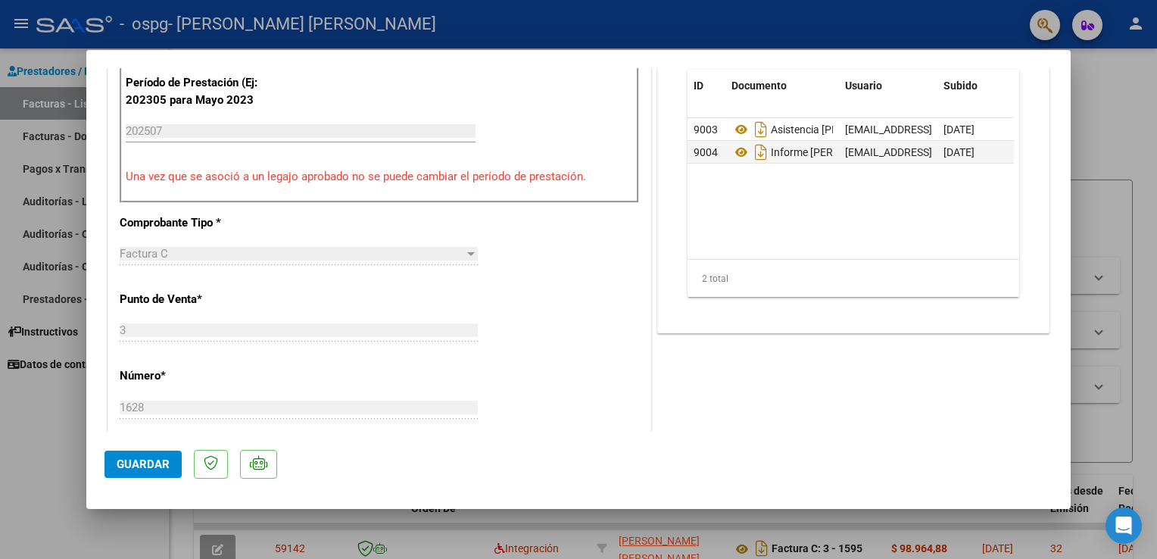
scroll to position [606, 0]
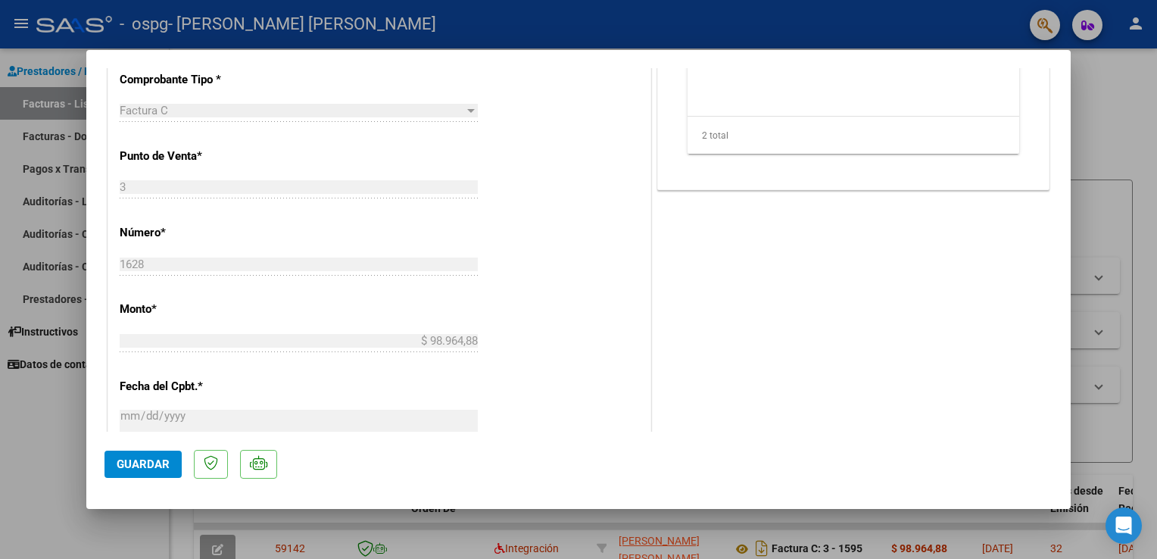
click at [132, 469] on span "Guardar" at bounding box center [143, 464] width 53 height 14
click at [132, 467] on span "Guardar" at bounding box center [143, 464] width 53 height 14
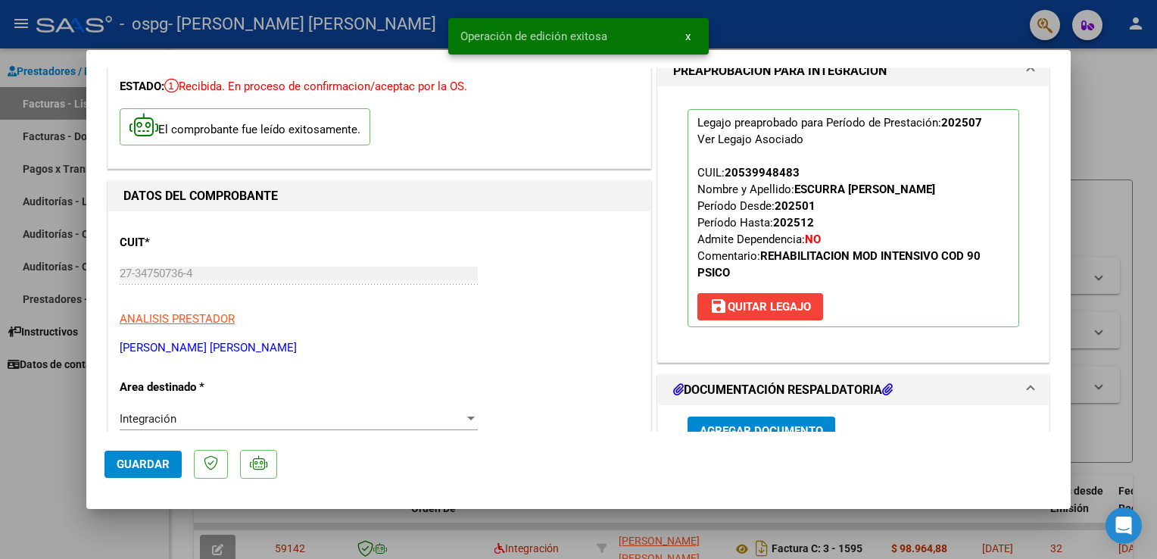
scroll to position [0, 0]
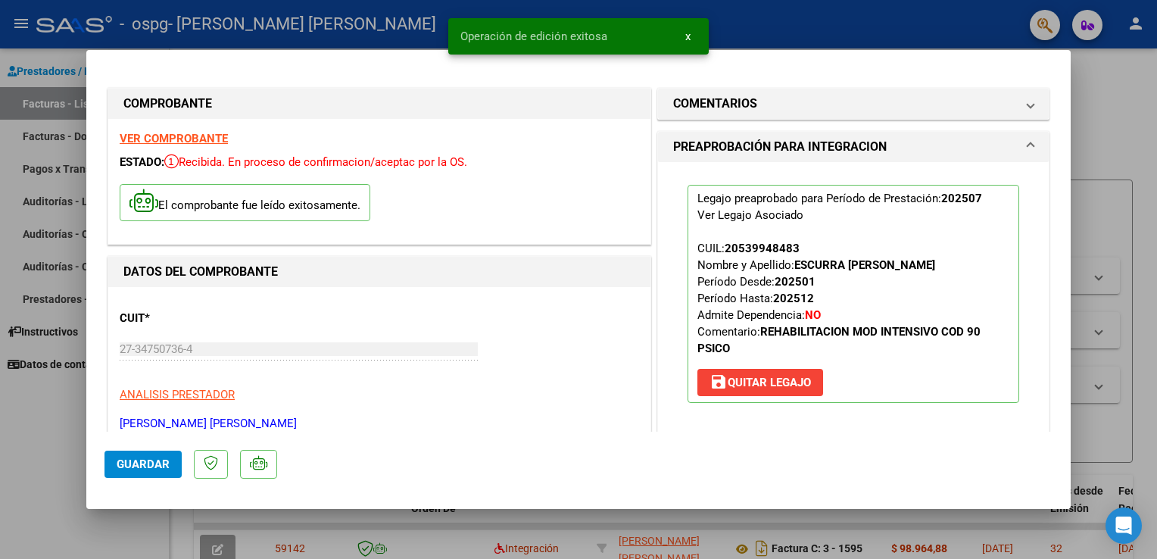
click at [1106, 101] on div at bounding box center [578, 279] width 1157 height 559
type input "$ 0,00"
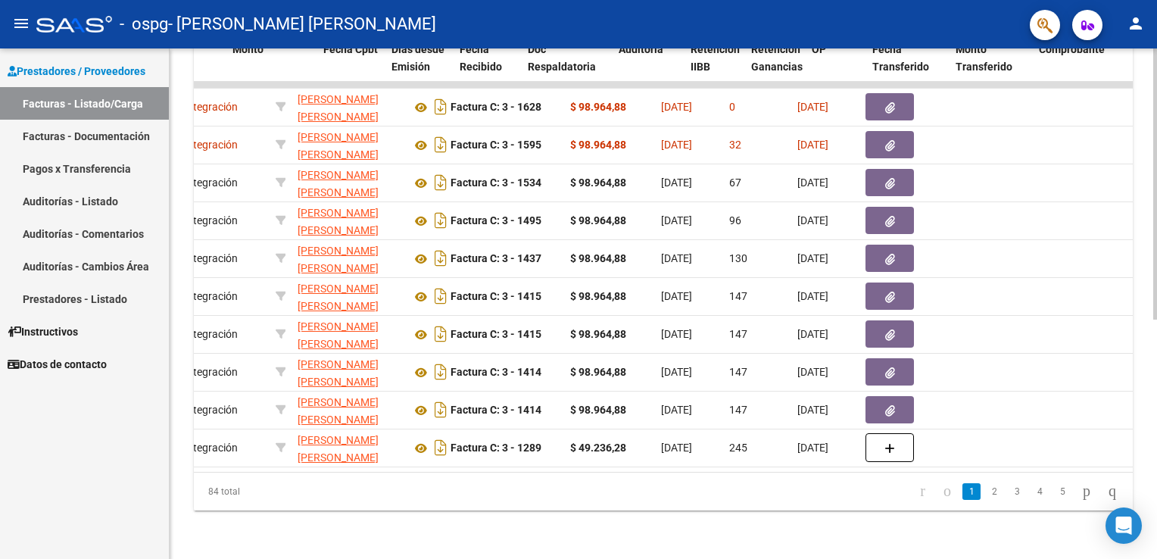
scroll to position [0, 659]
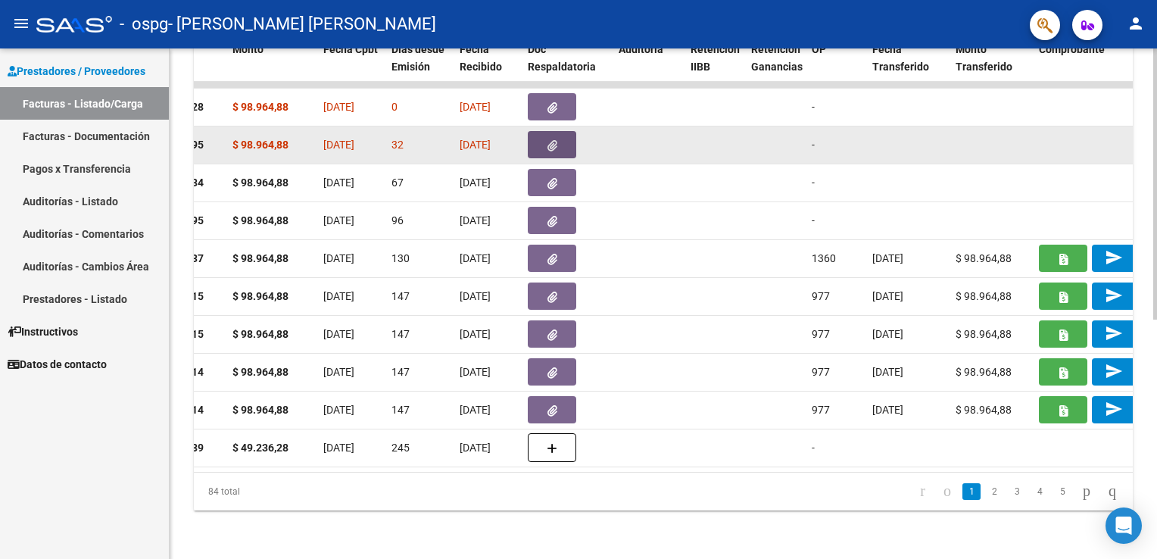
click at [556, 140] on icon "button" at bounding box center [552, 145] width 10 height 11
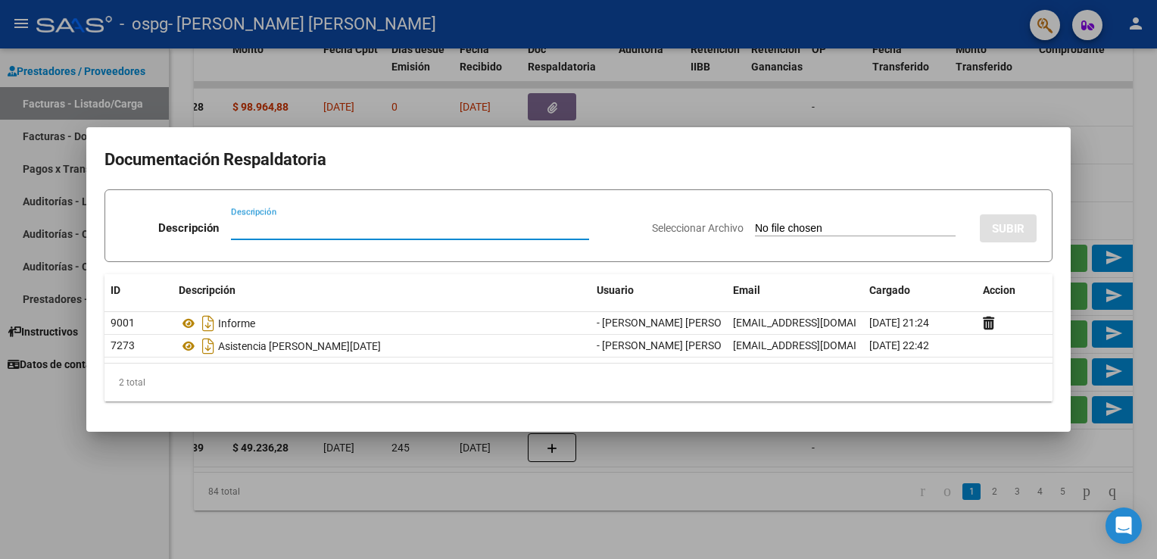
click at [960, 87] on div at bounding box center [578, 279] width 1157 height 559
